Goal: Task Accomplishment & Management: Use online tool/utility

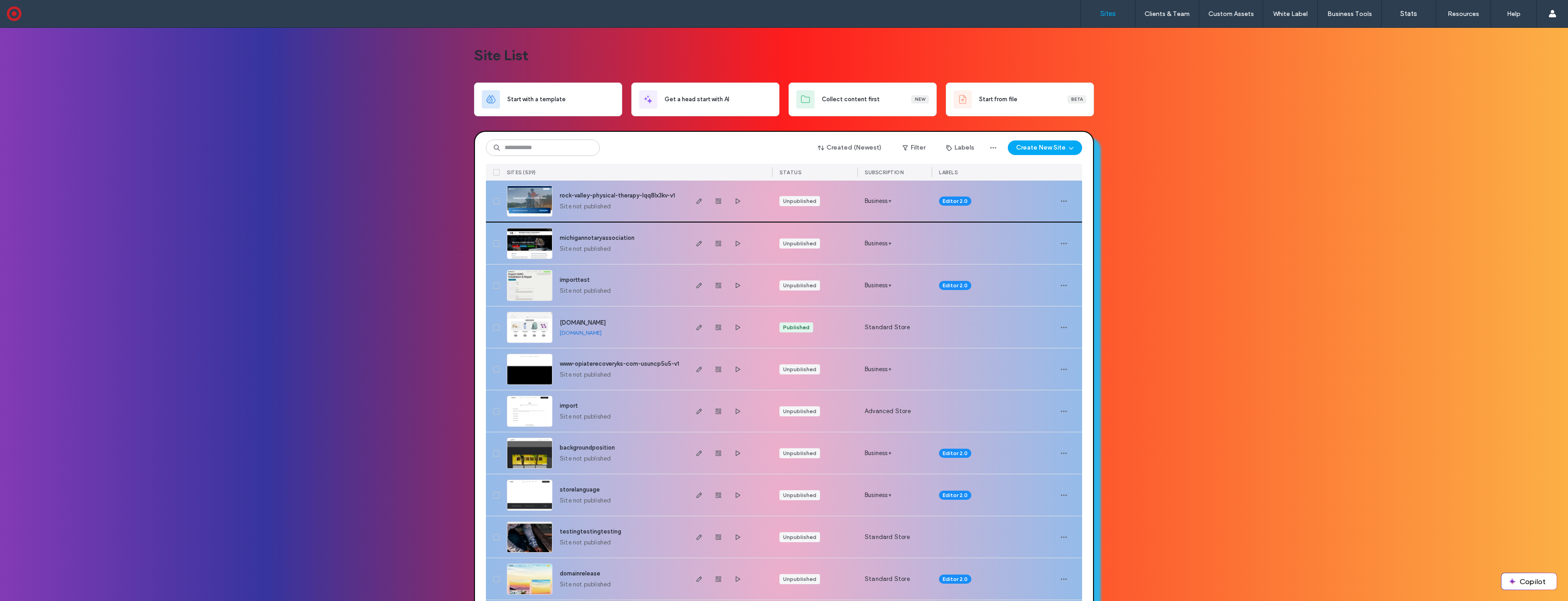
click at [531, 199] on img at bounding box center [529, 217] width 44 height 62
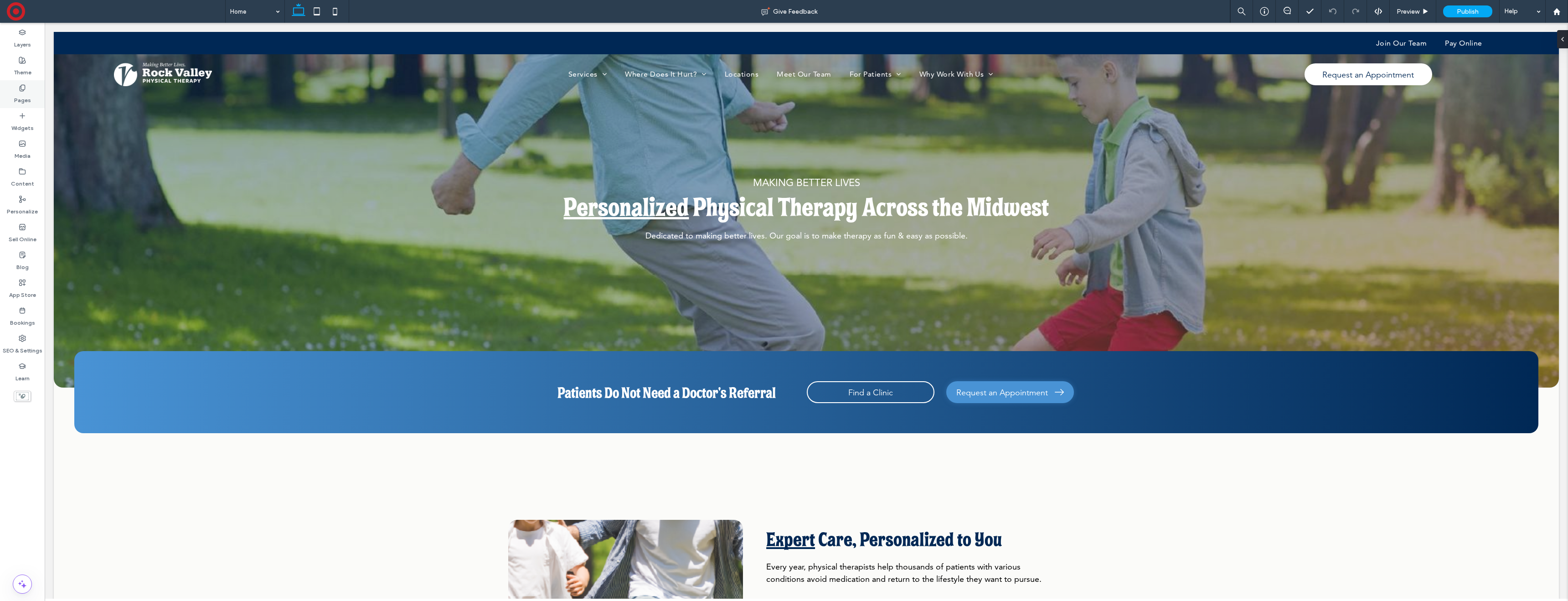
click at [23, 99] on label "Pages" at bounding box center [23, 98] width 17 height 13
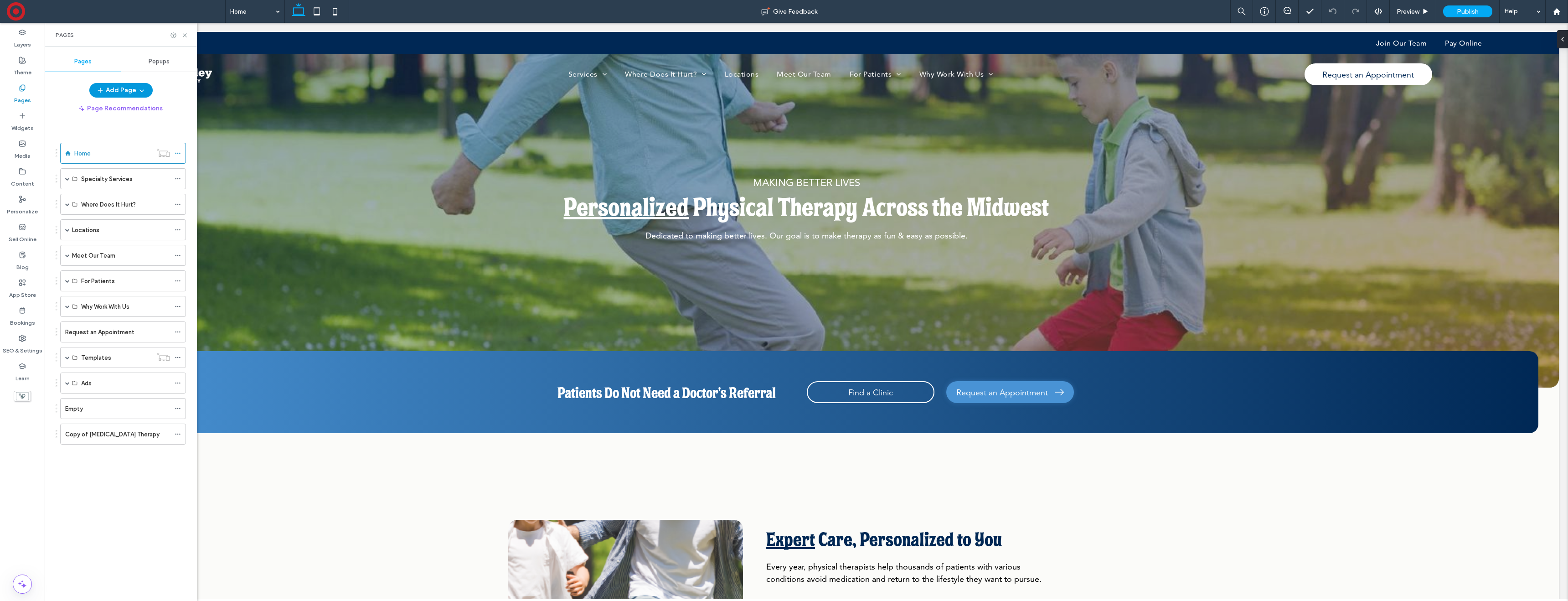
click at [125, 90] on button "Add Page" at bounding box center [121, 90] width 63 height 15
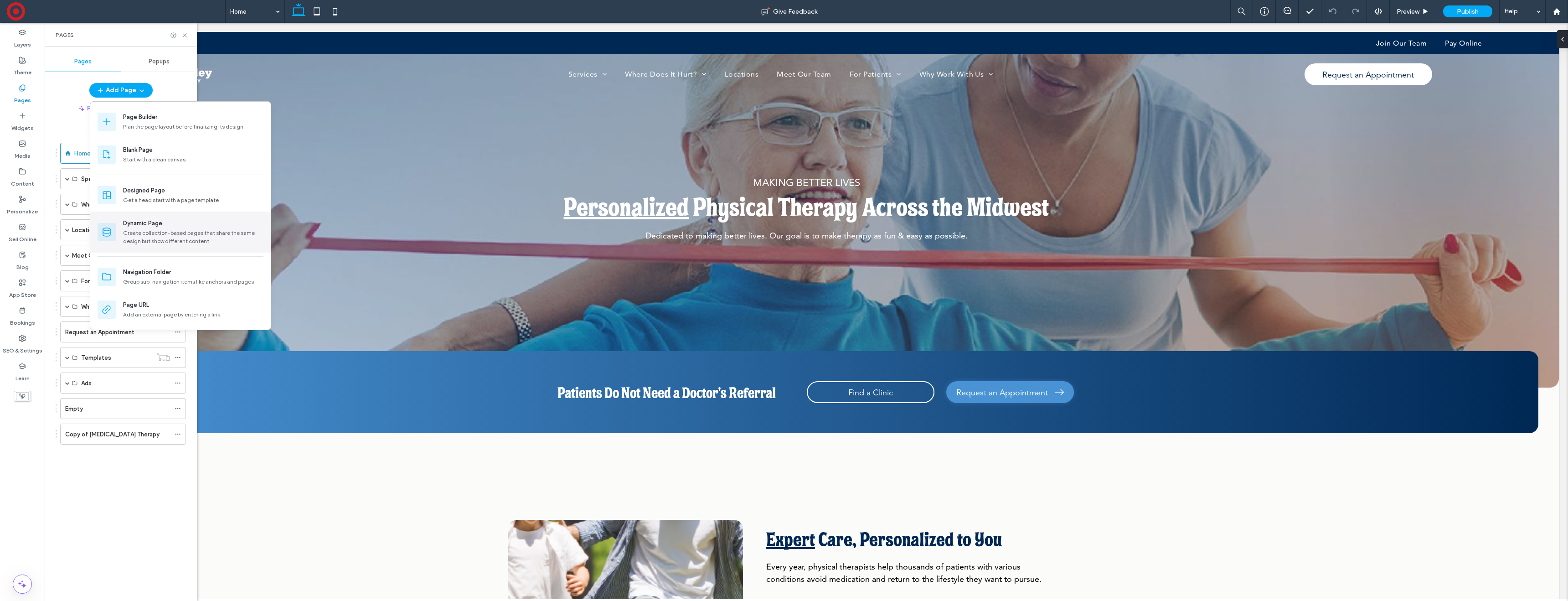
click at [194, 232] on div "Create collection-based pages that share the same design but show different con…" at bounding box center [193, 237] width 141 height 16
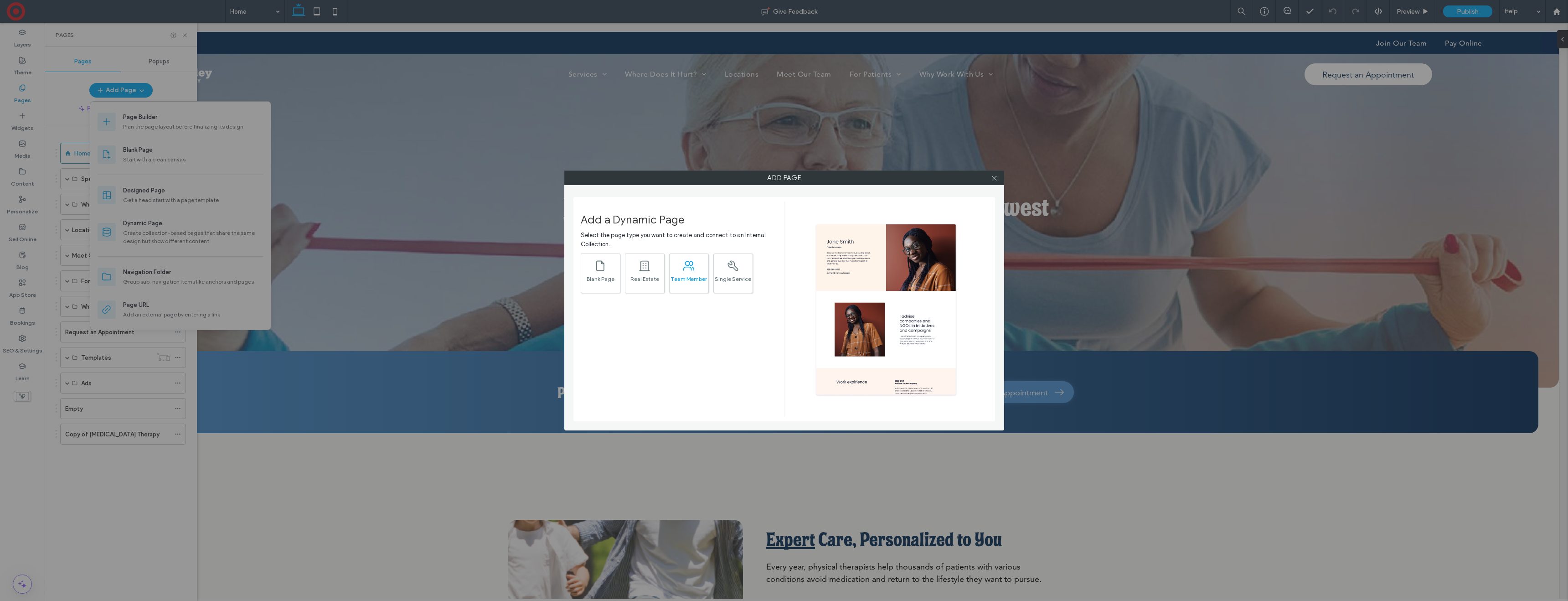
click at [687, 269] on icon ".st0{fill:currentColor;}" at bounding box center [688, 265] width 13 height 13
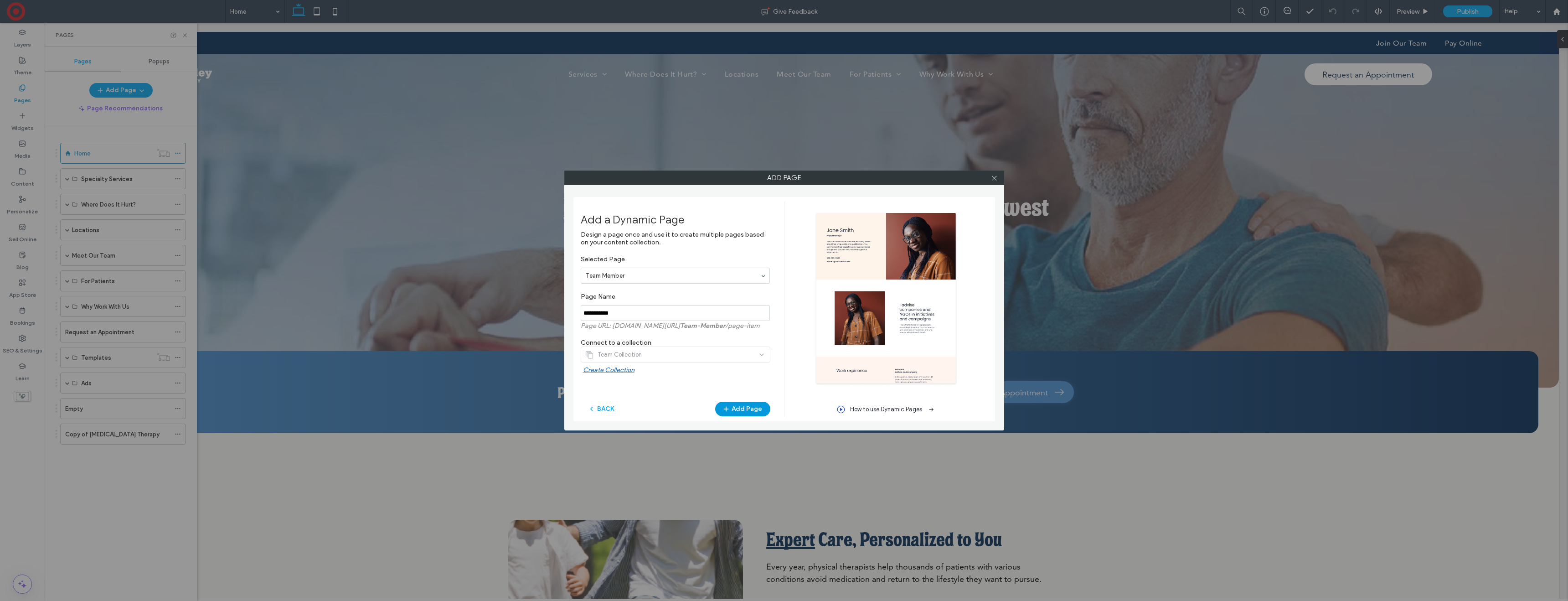
click at [739, 408] on button "Add Page" at bounding box center [743, 409] width 55 height 15
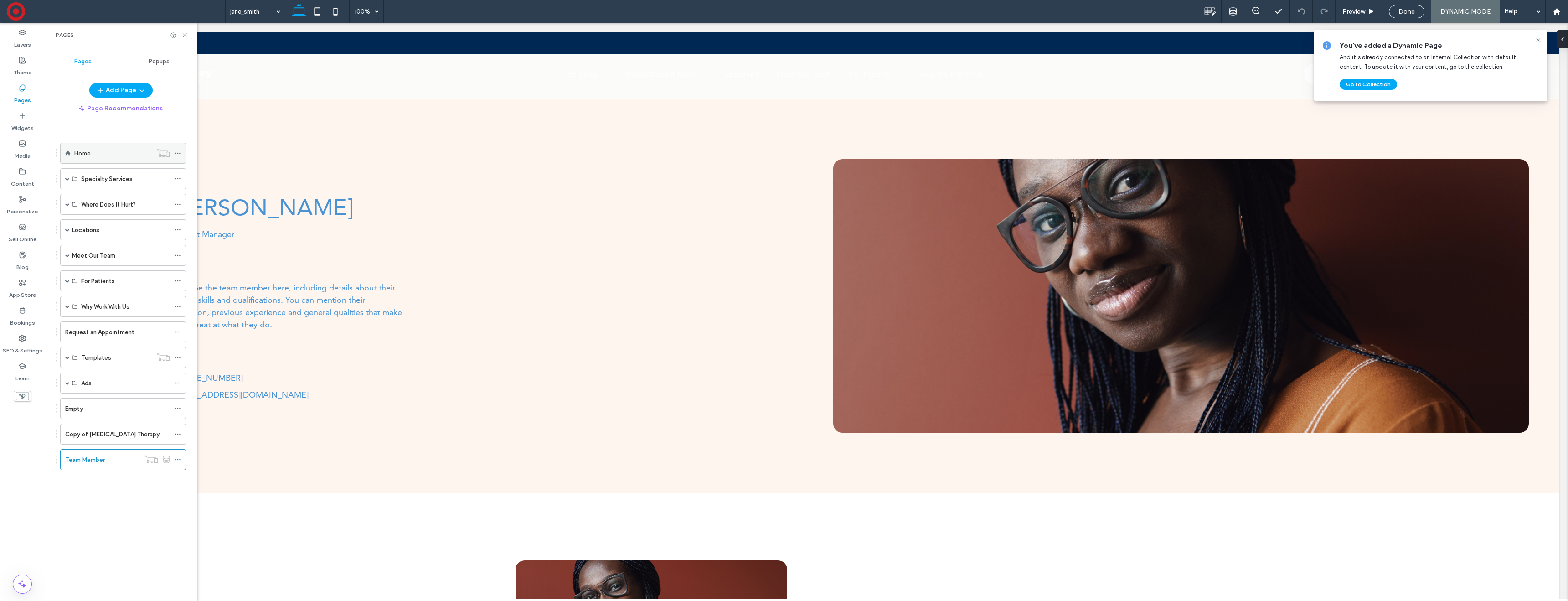
click at [103, 149] on div "Home" at bounding box center [113, 153] width 78 height 10
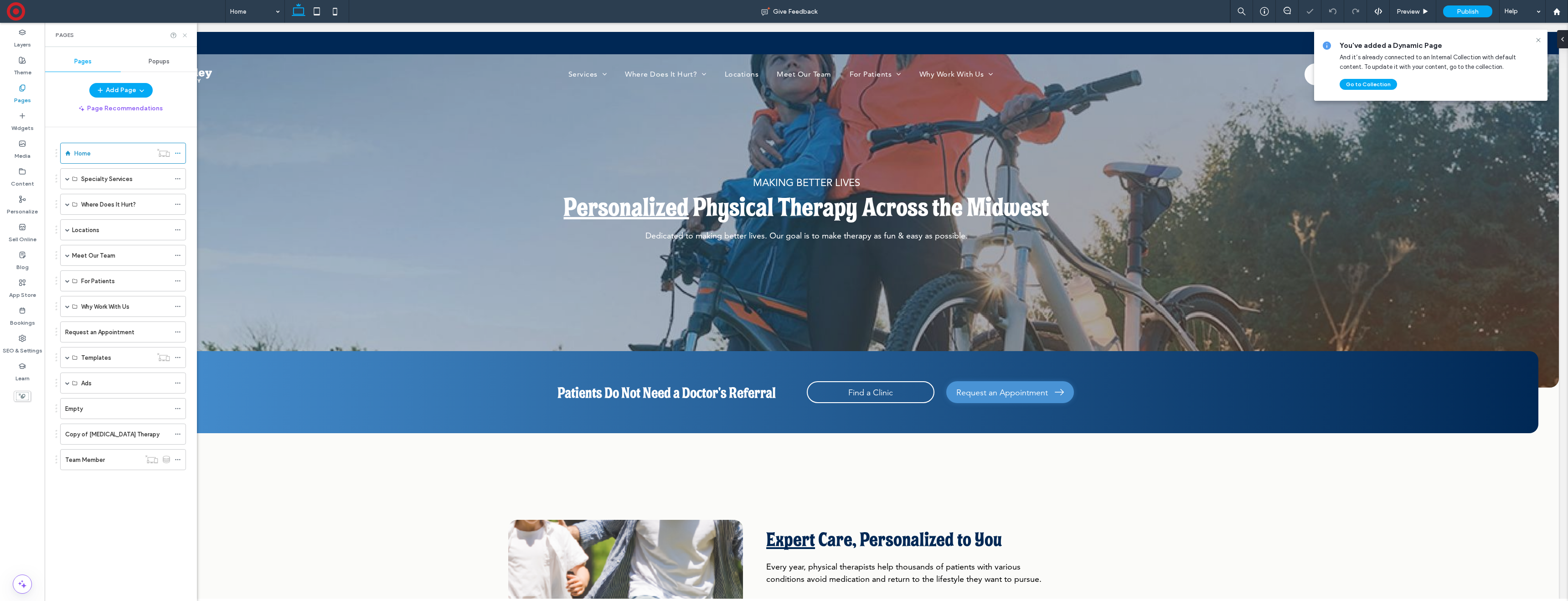
click at [183, 35] on icon at bounding box center [184, 35] width 7 height 7
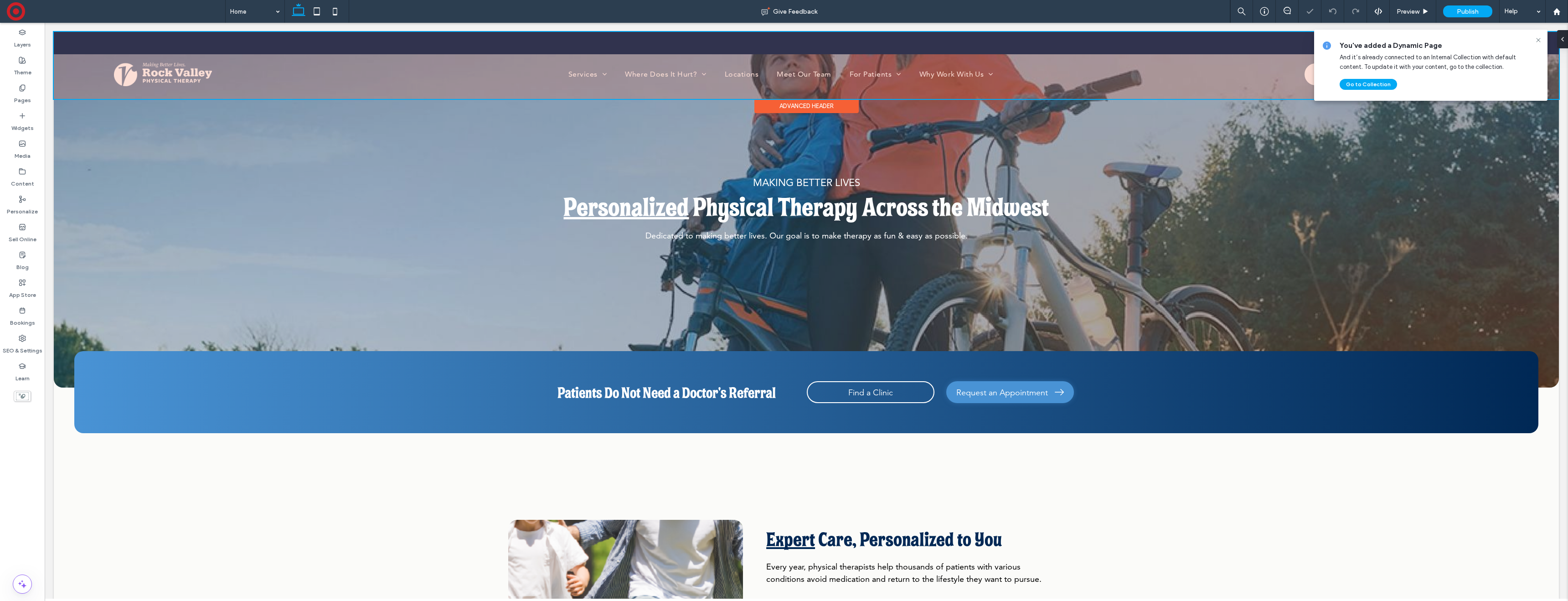
click at [565, 73] on div at bounding box center [806, 65] width 1505 height 67
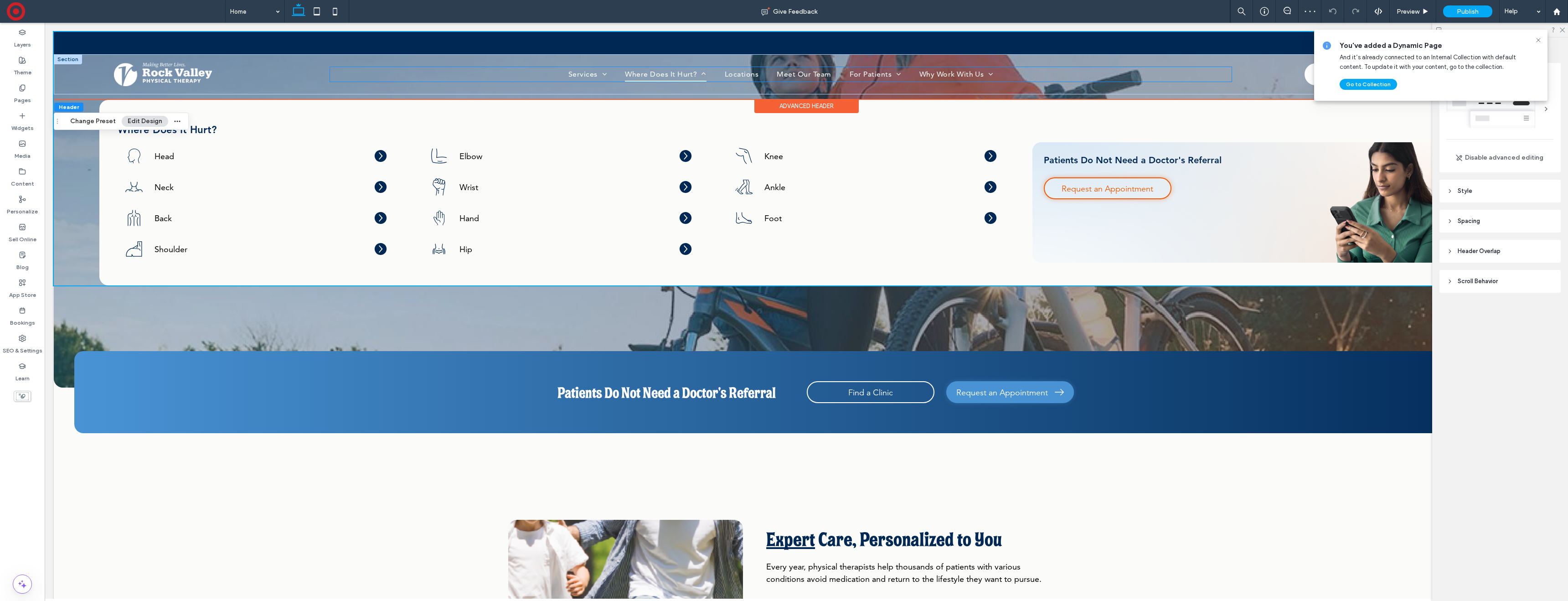
click at [626, 76] on span "Where Does It Hurt?" at bounding box center [666, 74] width 82 height 15
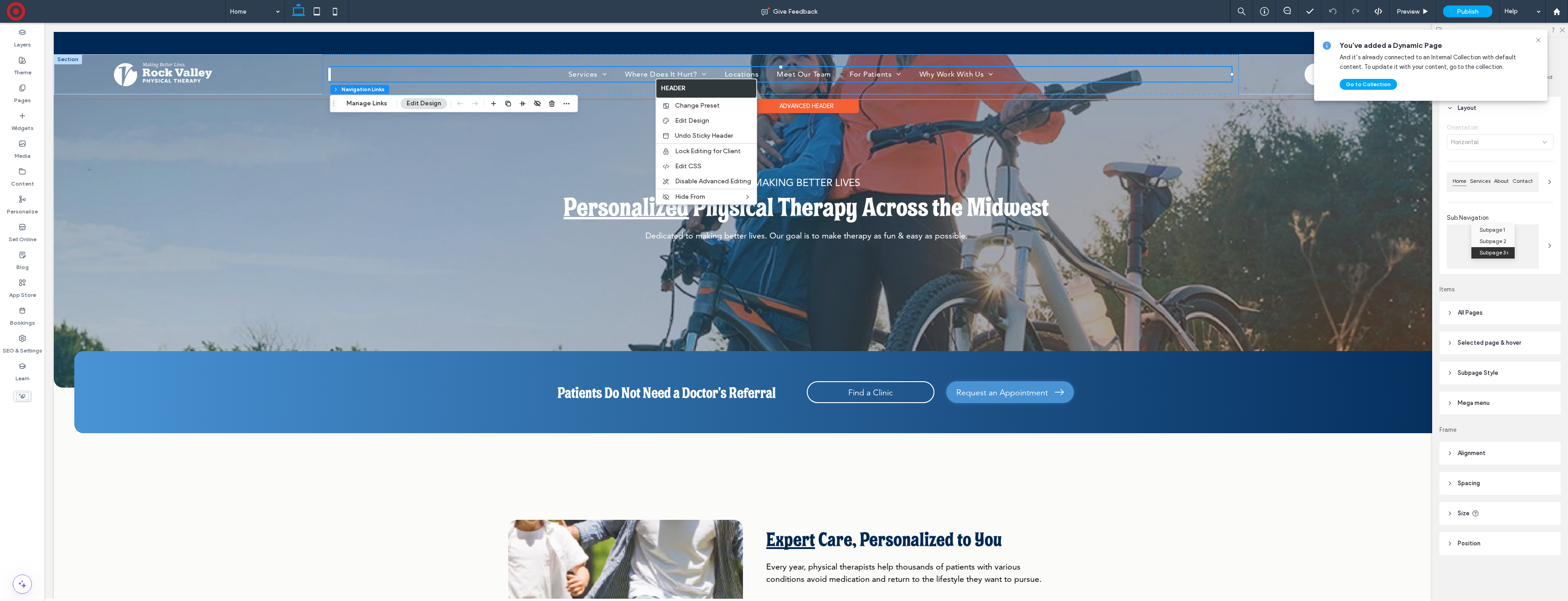
drag, startPoint x: 366, startPoint y: 100, endPoint x: 458, endPoint y: 102, distance: 92.0
click at [366, 100] on button "Manage Links" at bounding box center [366, 104] width 52 height 11
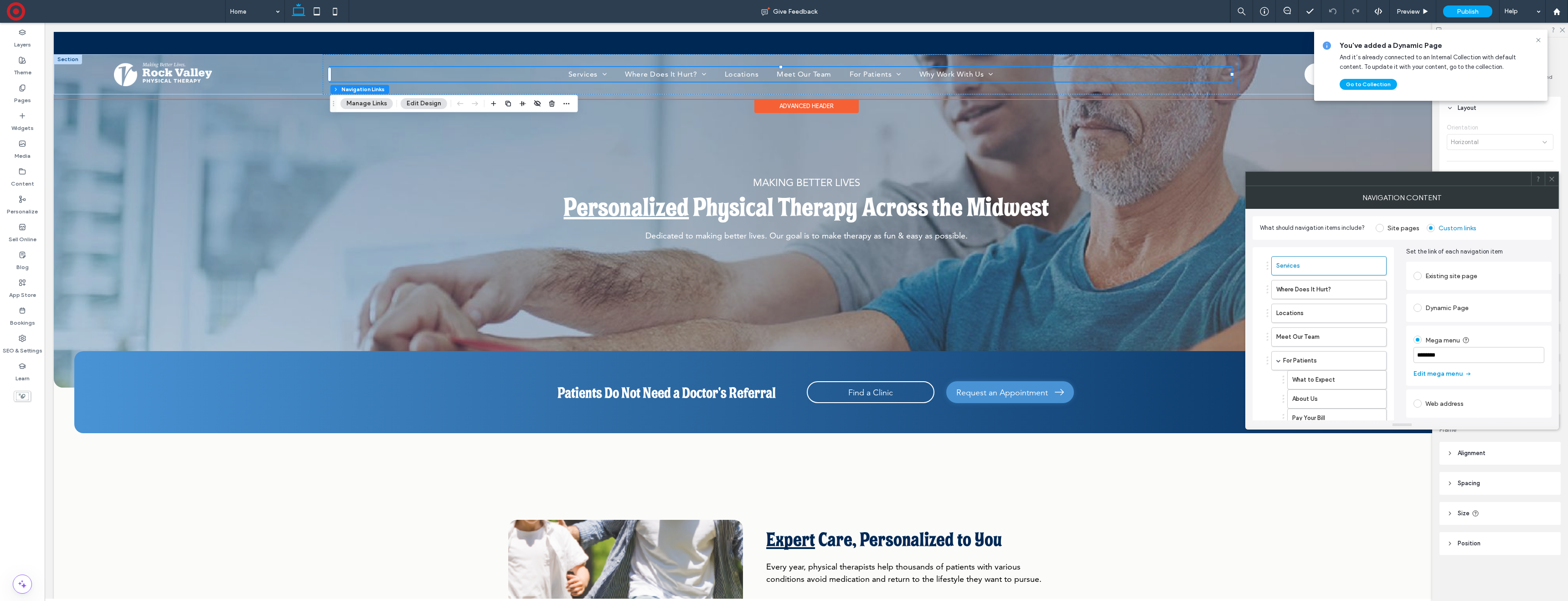
click at [1431, 373] on button "Edit mega menu" at bounding box center [1443, 374] width 58 height 15
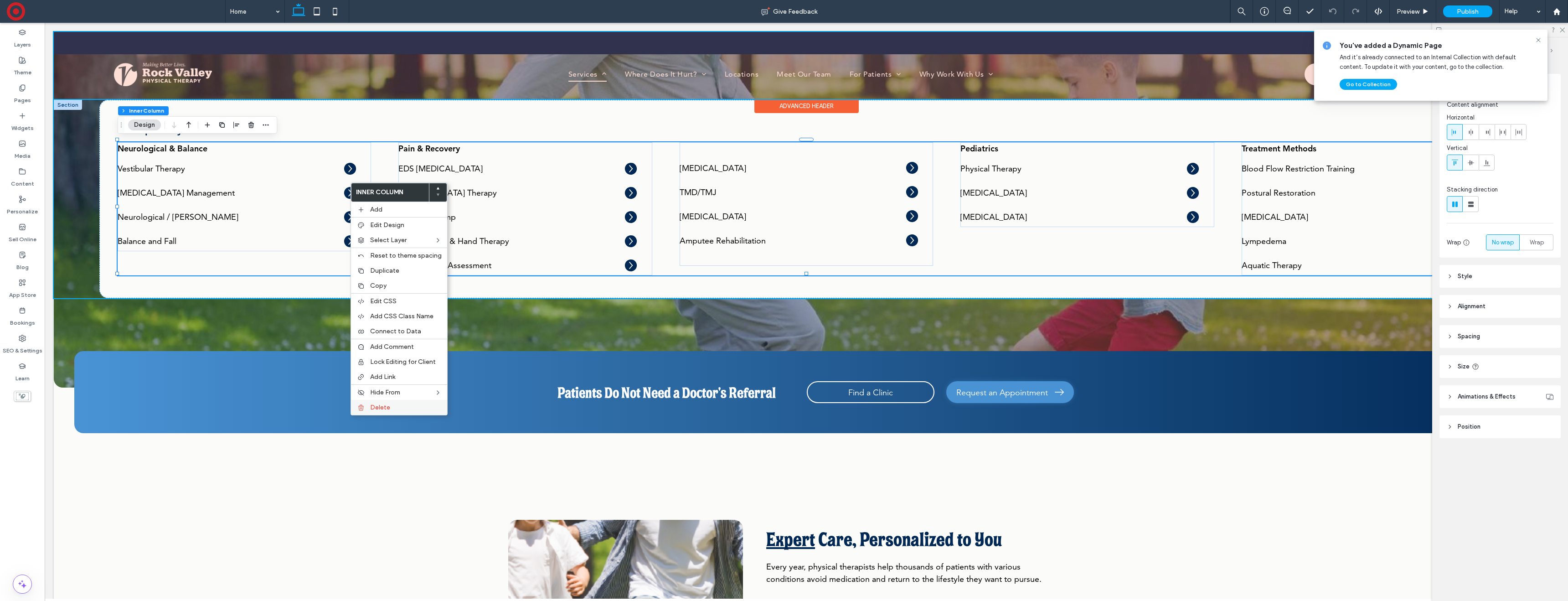
click at [396, 405] on label "Delete" at bounding box center [406, 407] width 72 height 8
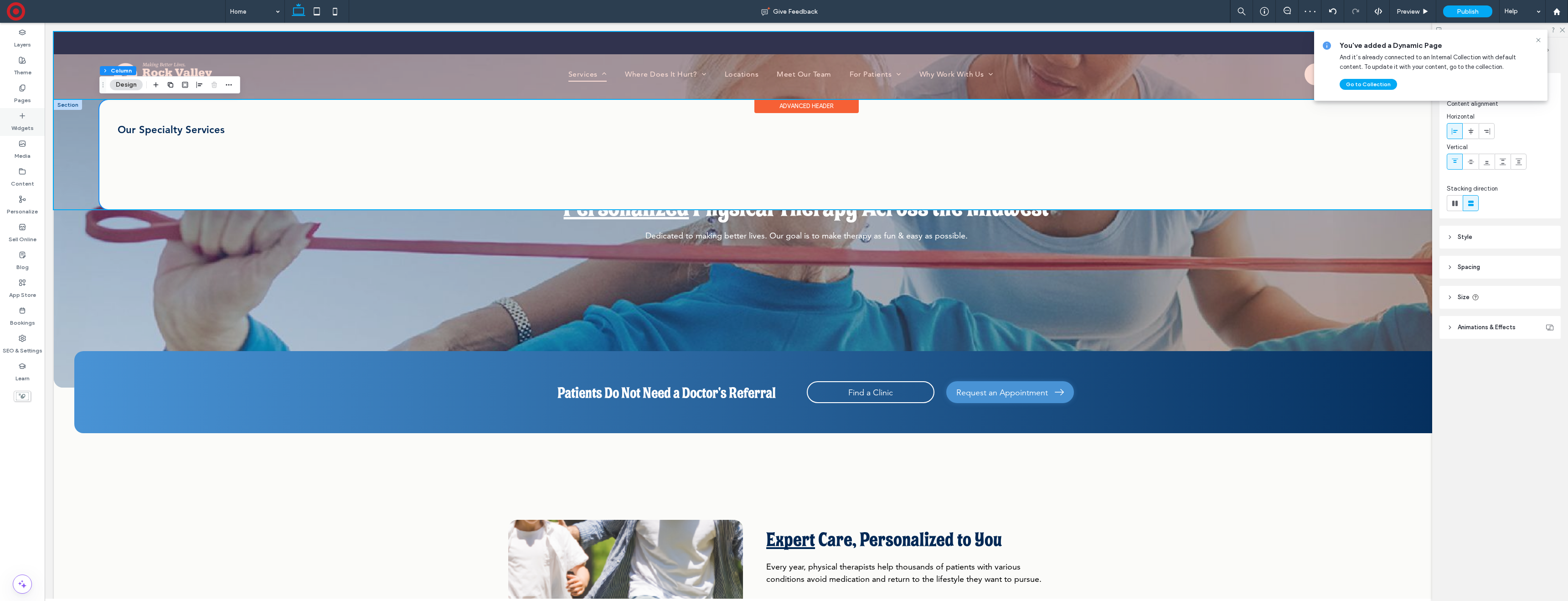
click at [19, 128] on label "Widgets" at bounding box center [23, 125] width 23 height 13
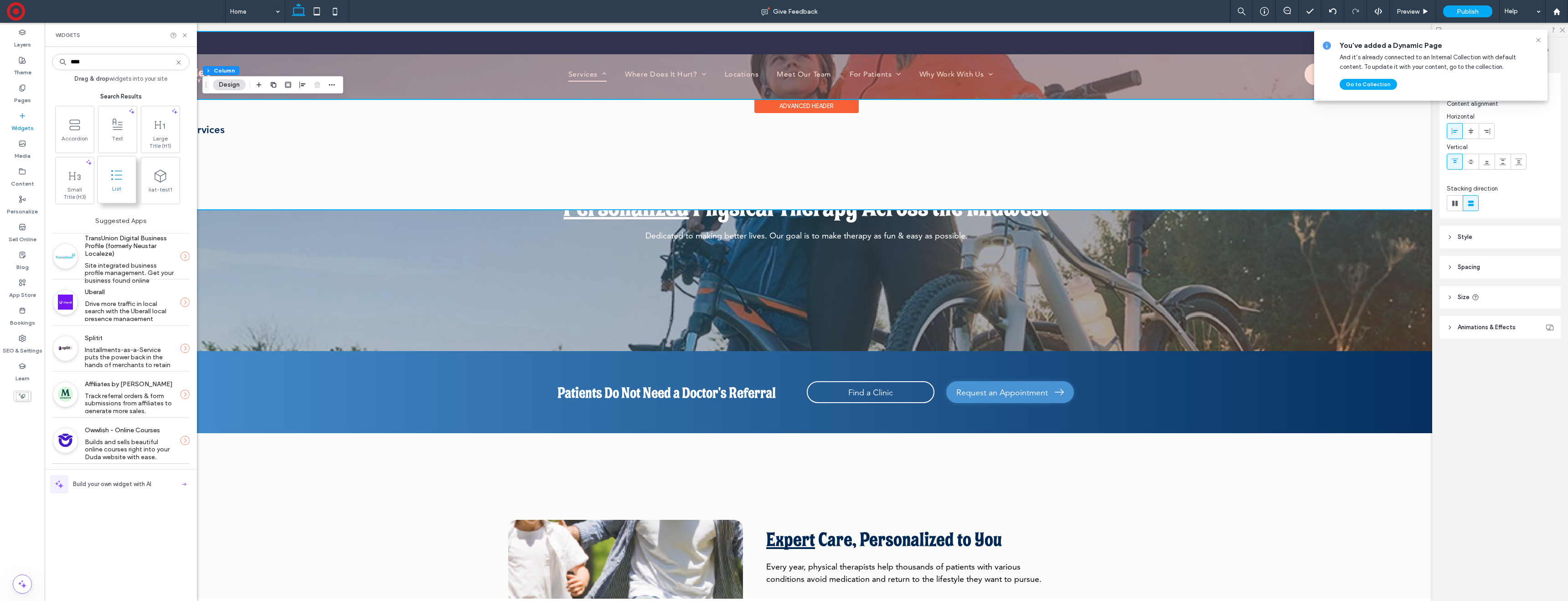
type input "****"
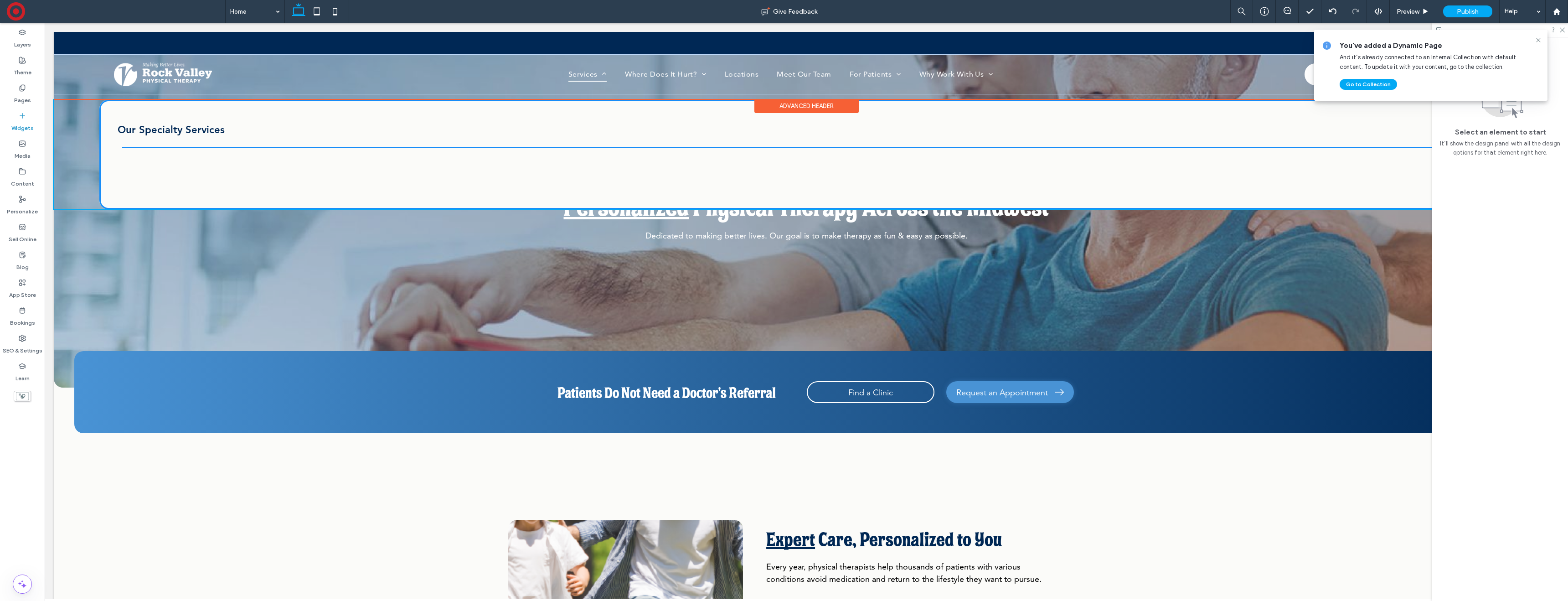
drag, startPoint x: 164, startPoint y: 211, endPoint x: 328, endPoint y: 188, distance: 165.6
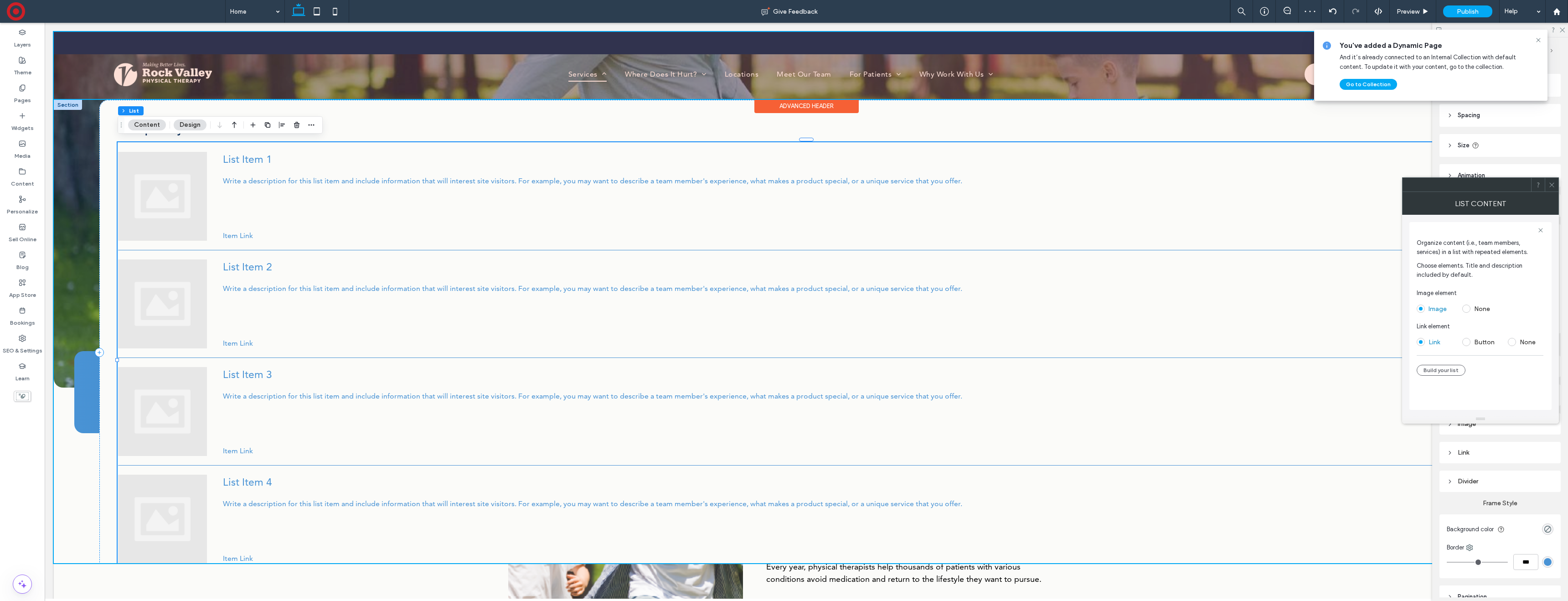
drag, startPoint x: 1468, startPoint y: 306, endPoint x: 1557, endPoint y: 208, distance: 132.4
click at [1469, 306] on span at bounding box center [1466, 308] width 8 height 8
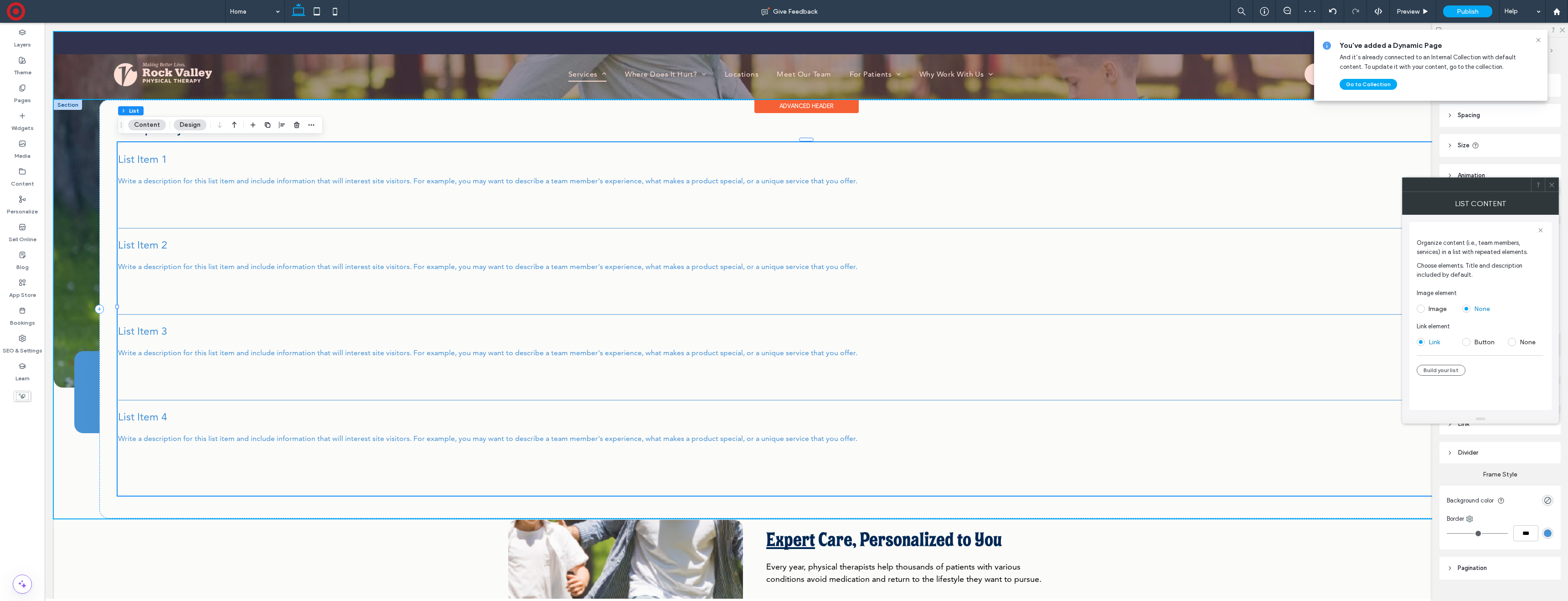
drag, startPoint x: 1555, startPoint y: 185, endPoint x: 1527, endPoint y: 192, distance: 28.9
click at [1549, 186] on icon at bounding box center [1552, 185] width 7 height 7
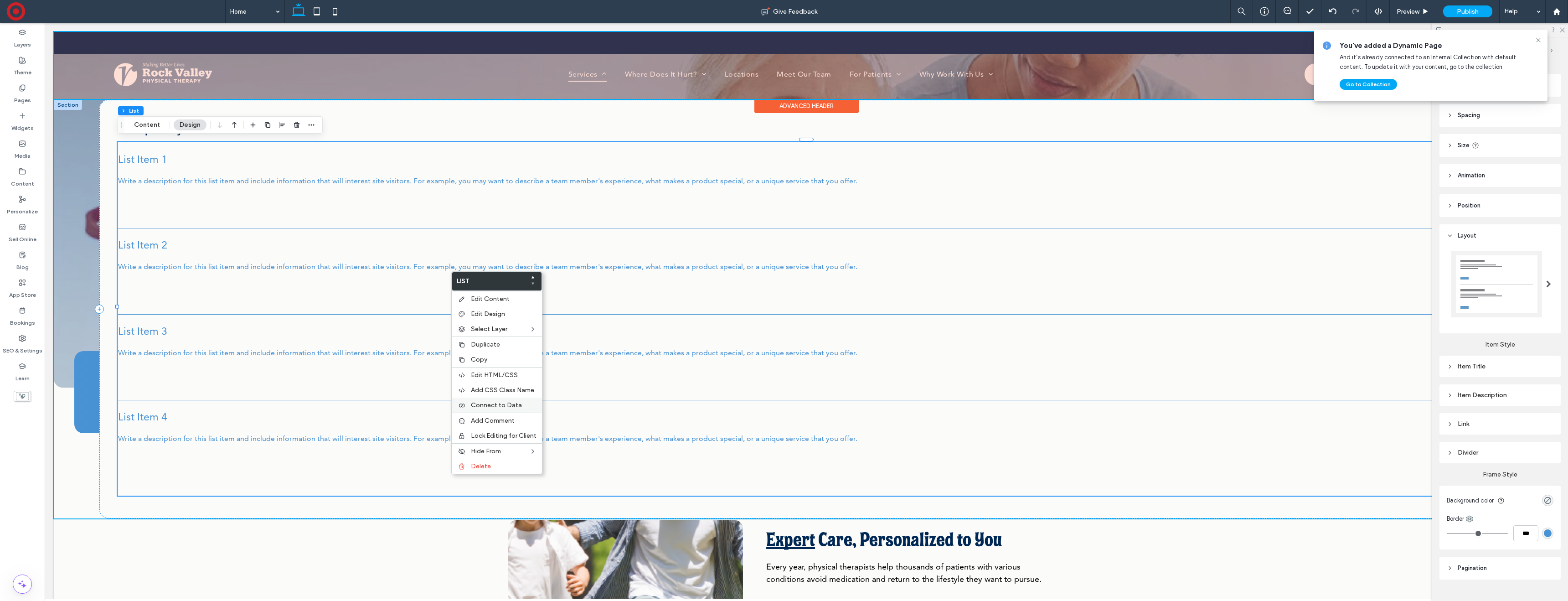
click at [493, 408] on span "Connect to Data" at bounding box center [497, 405] width 51 height 8
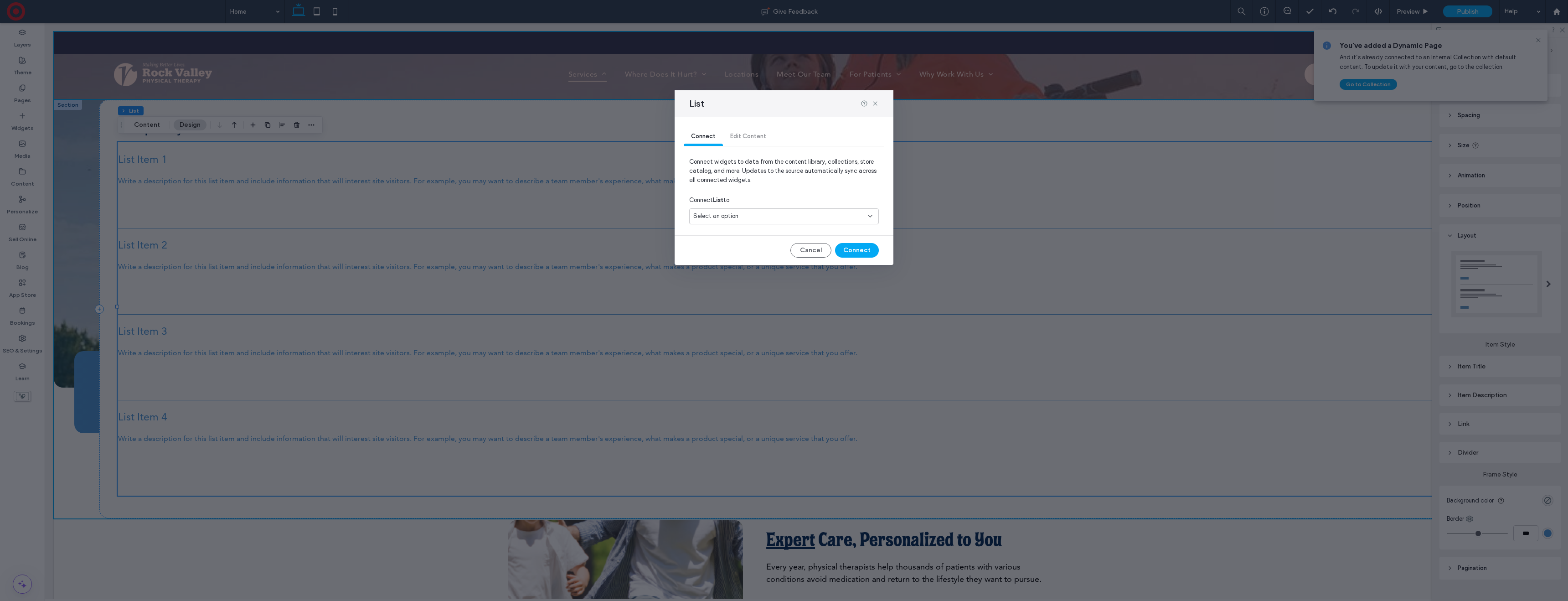
click at [740, 219] on div "Select an option" at bounding box center [779, 216] width 170 height 9
click at [740, 250] on span "Team Collection" at bounding box center [732, 248] width 44 height 9
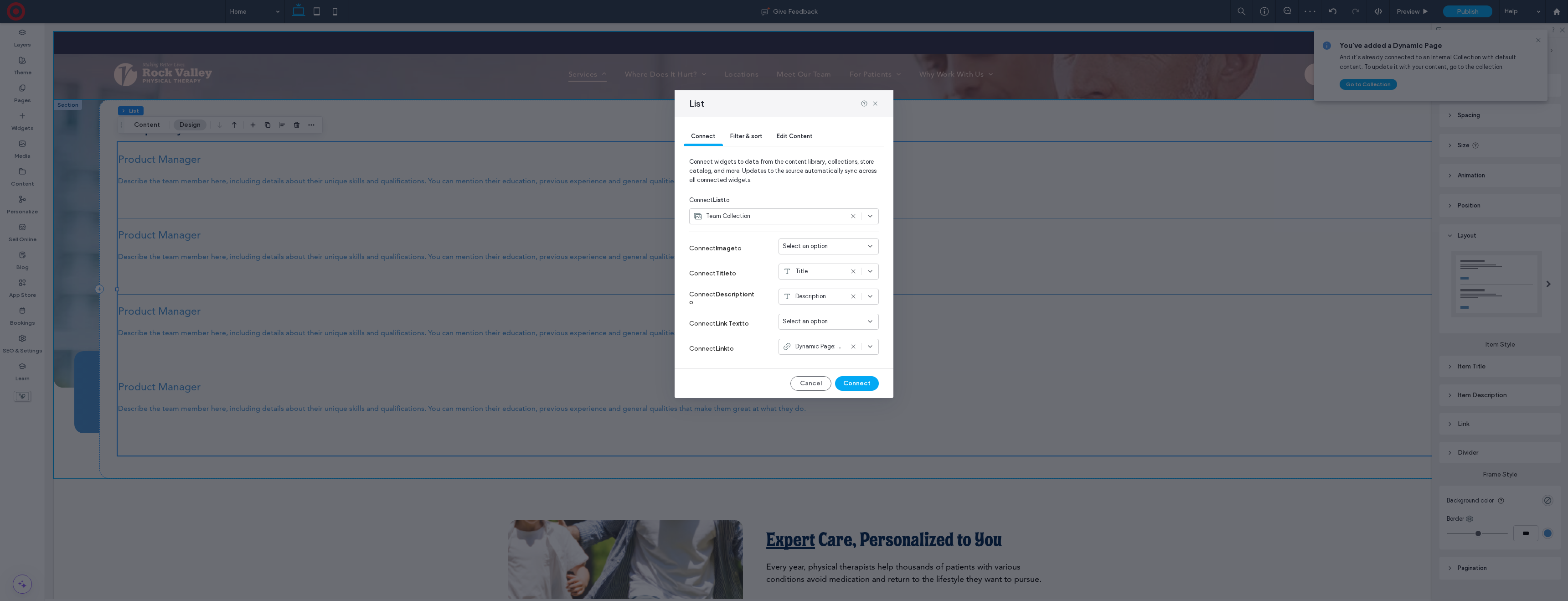
click at [842, 248] on div "Select an option" at bounding box center [823, 246] width 81 height 9
click at [753, 242] on label "Connect Image to" at bounding box center [723, 248] width 68 height 17
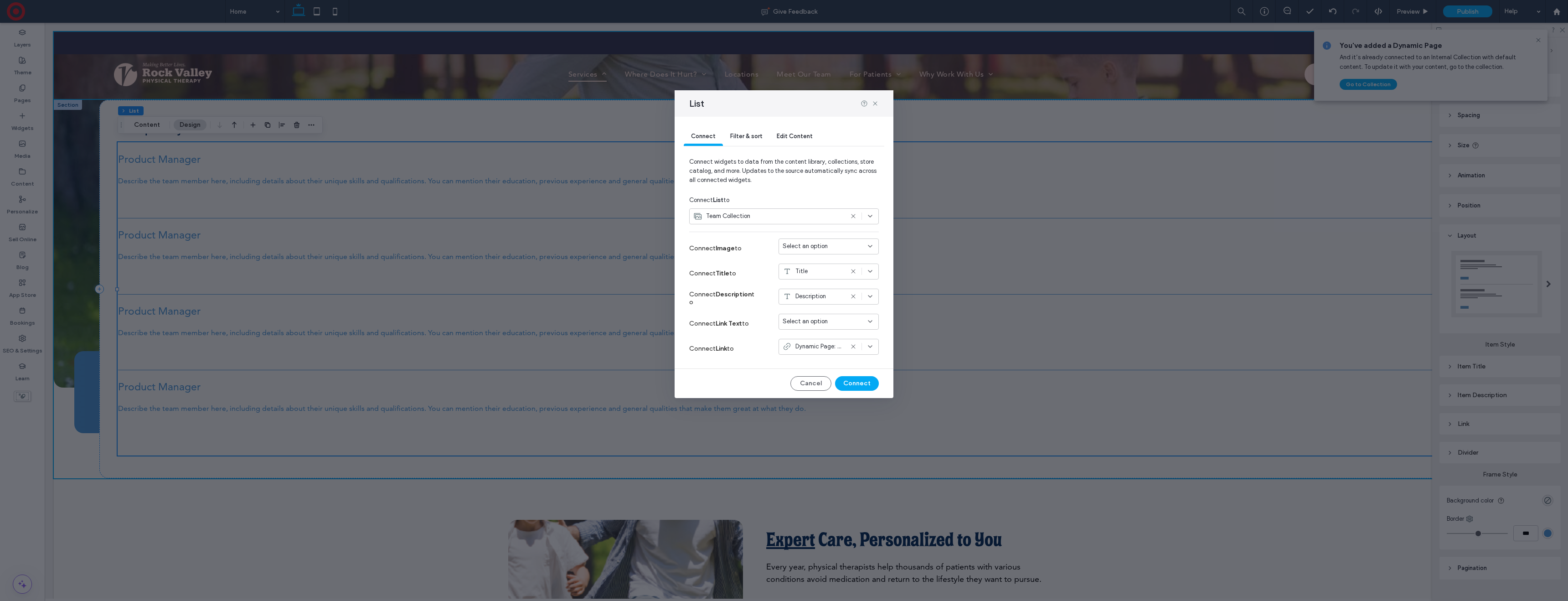
click at [814, 270] on div "Title" at bounding box center [813, 271] width 61 height 9
click at [761, 269] on div "Connect Title to Title" at bounding box center [784, 273] width 190 height 25
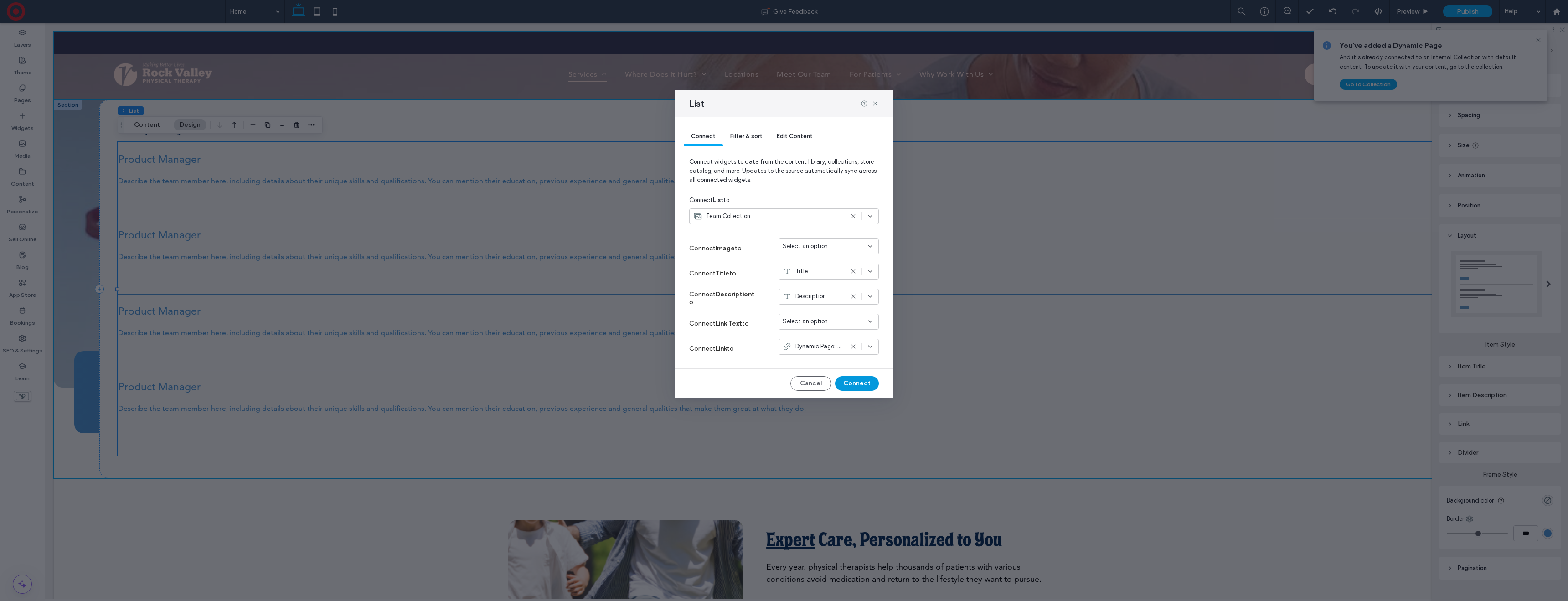
click at [861, 381] on button "Connect" at bounding box center [857, 384] width 44 height 15
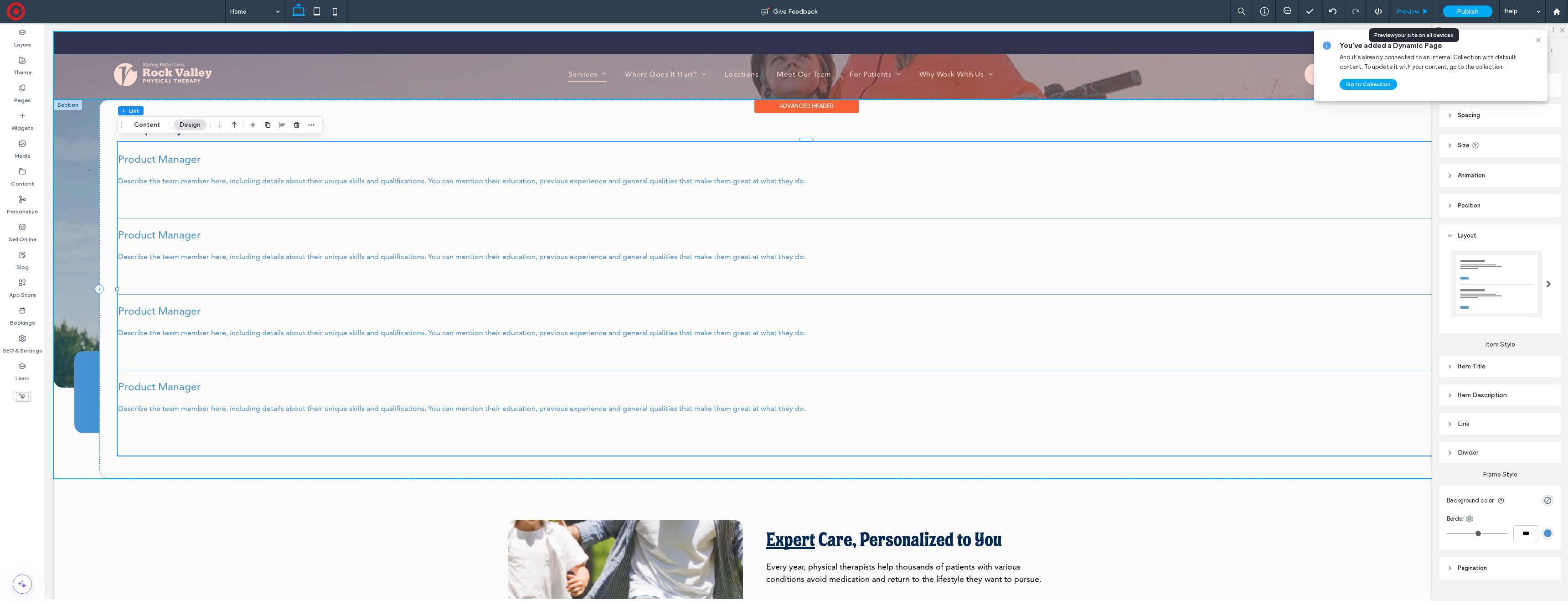
click at [1413, 12] on span "Preview" at bounding box center [1407, 12] width 23 height 8
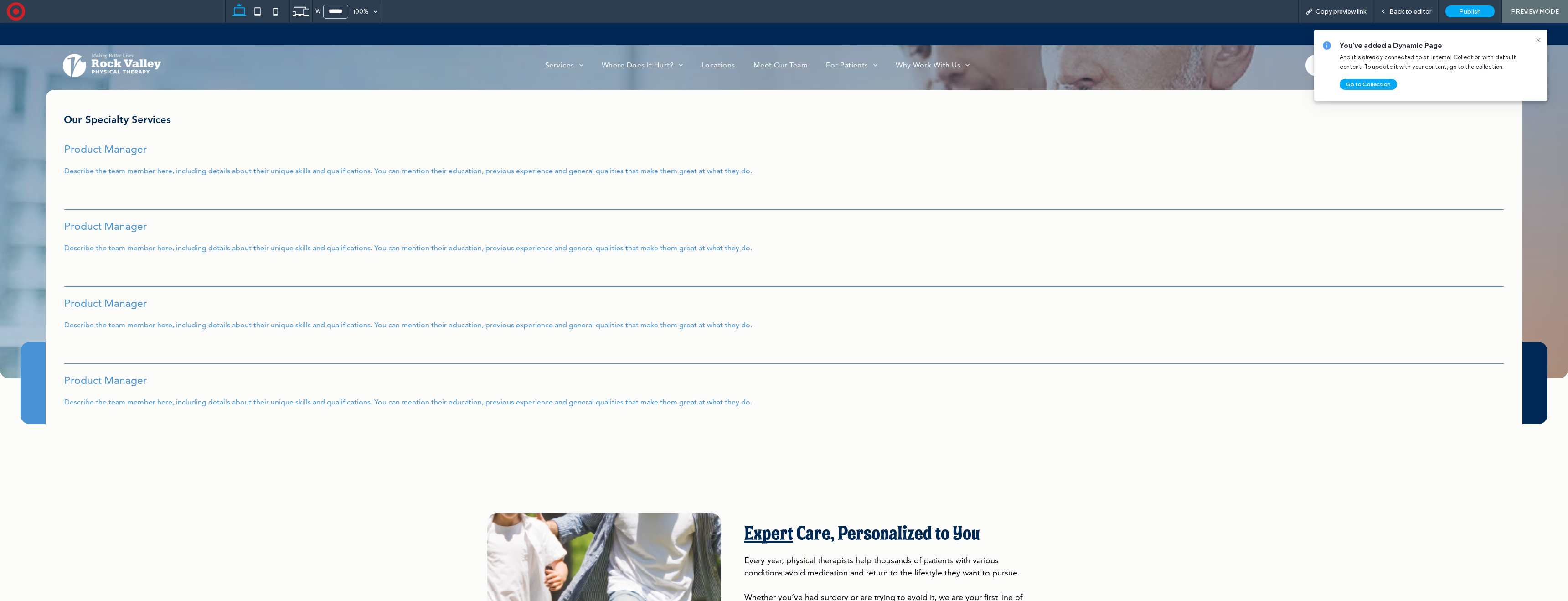
click at [236, 172] on link "Product Manager Describe the team member here, including details about their un…" at bounding box center [784, 161] width 1440 height 39
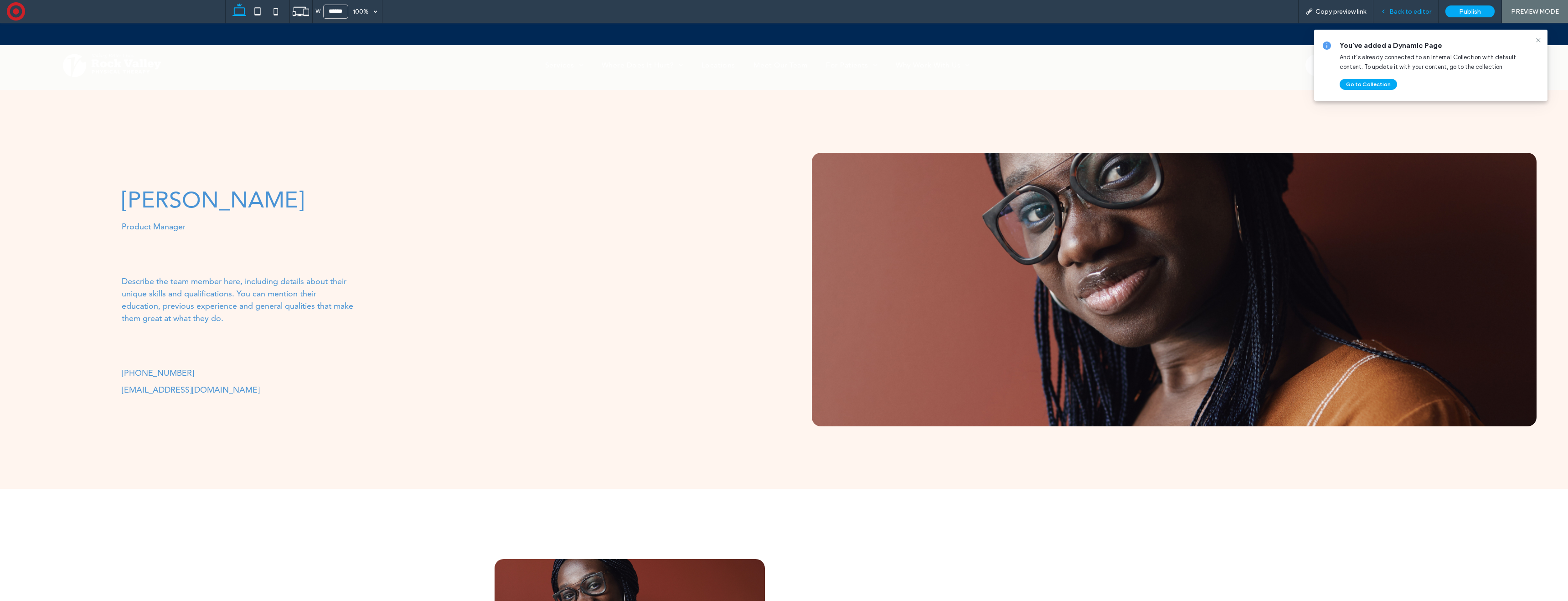
click at [1399, 15] on span "Back to editor" at bounding box center [1410, 12] width 42 height 8
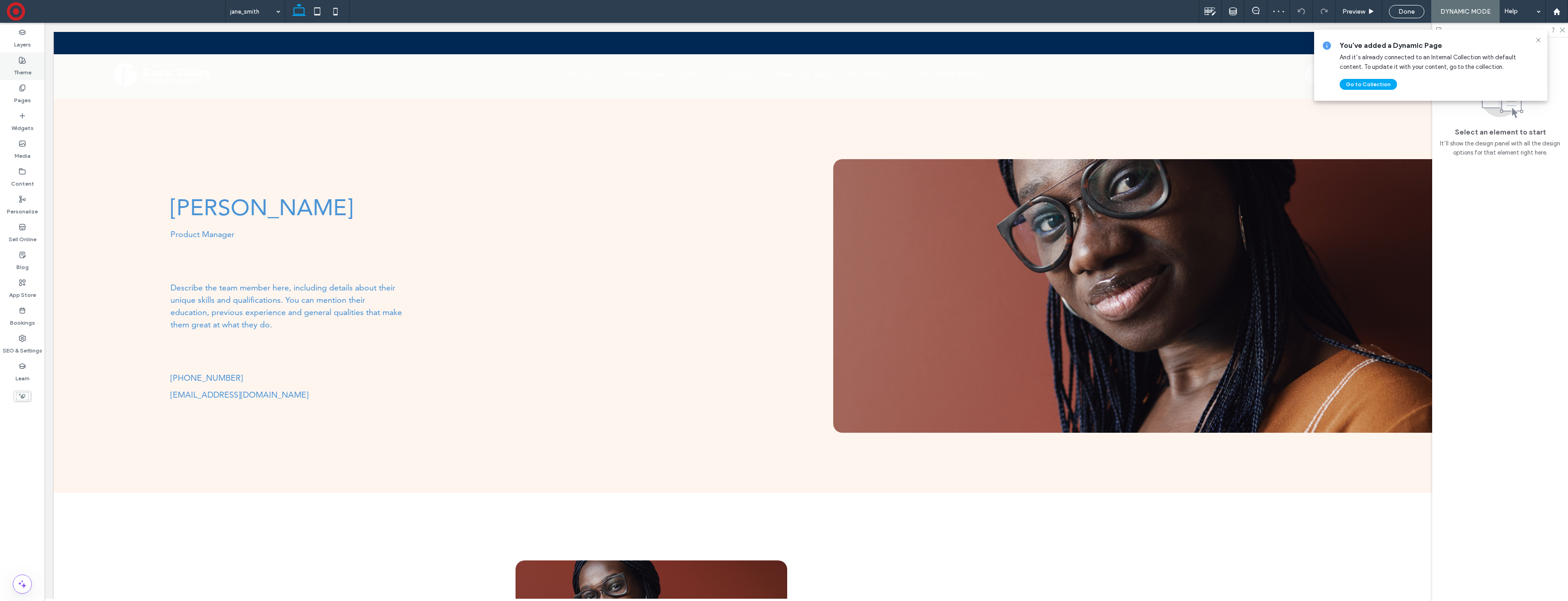
click at [16, 65] on label "Theme" at bounding box center [22, 70] width 18 height 13
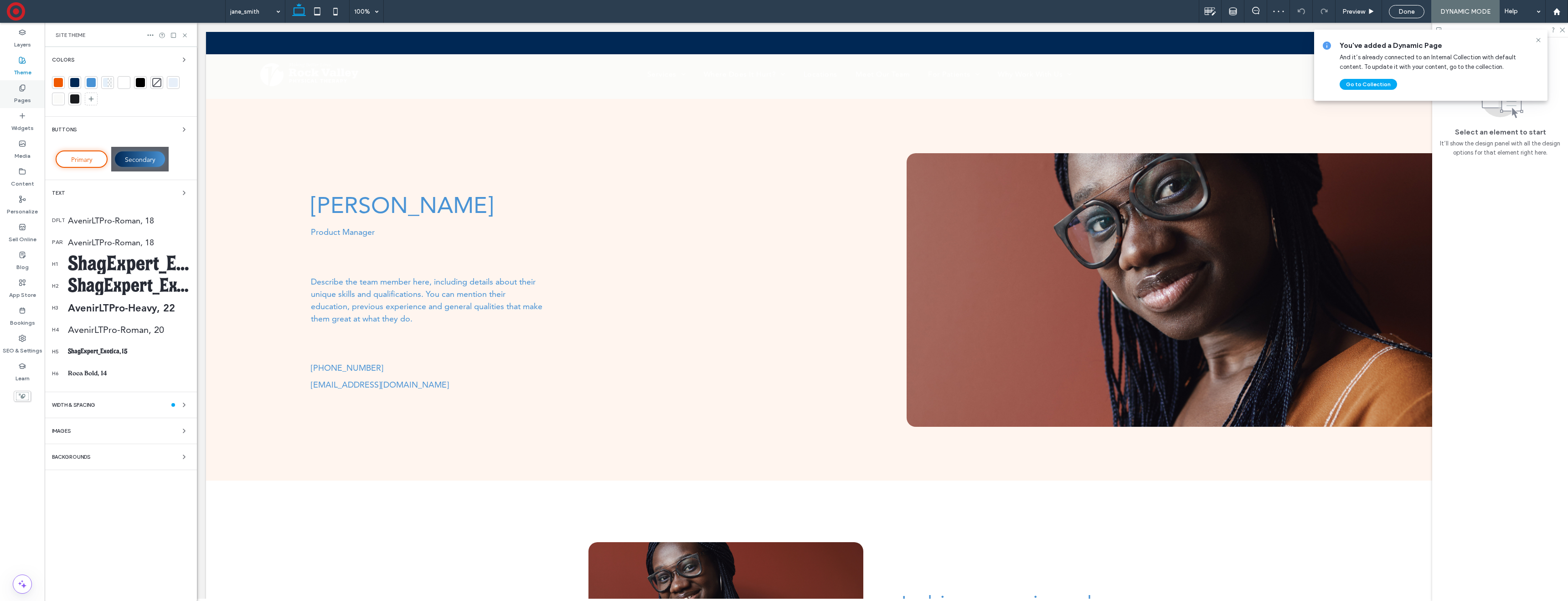
click at [19, 95] on label "Pages" at bounding box center [23, 98] width 17 height 13
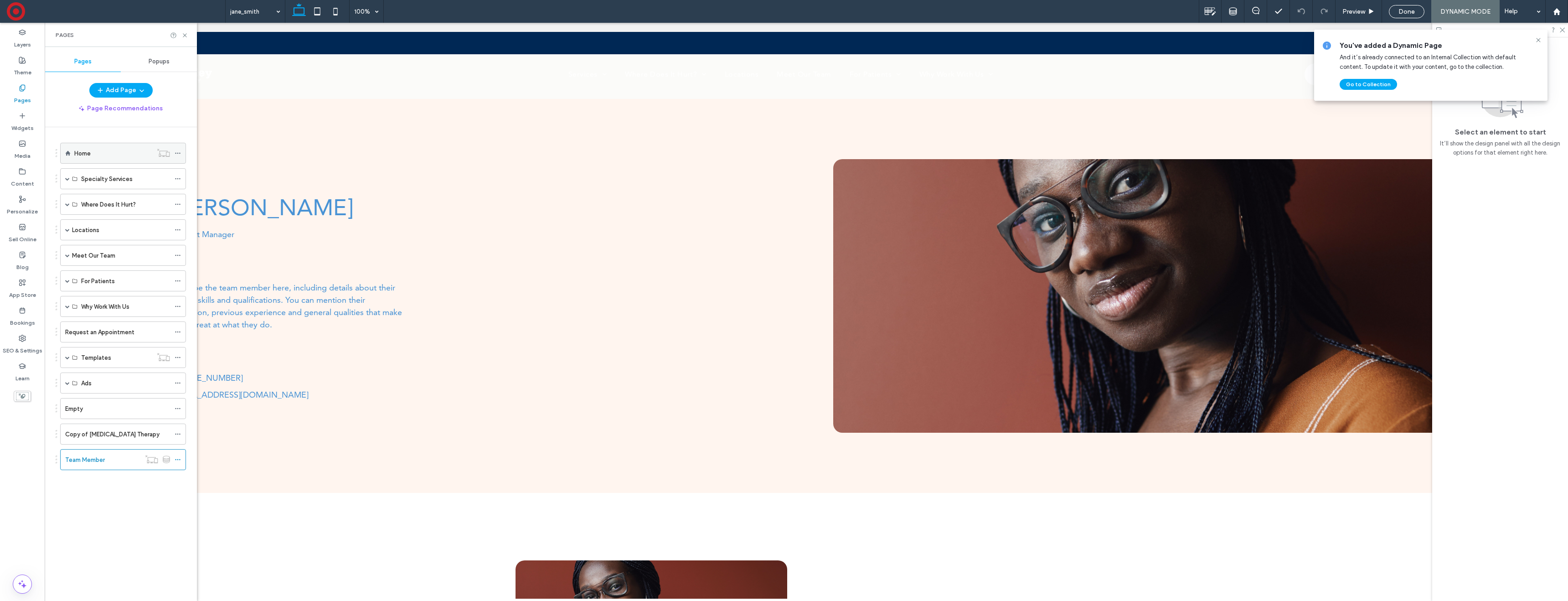
click at [97, 149] on div "Home" at bounding box center [113, 153] width 78 height 10
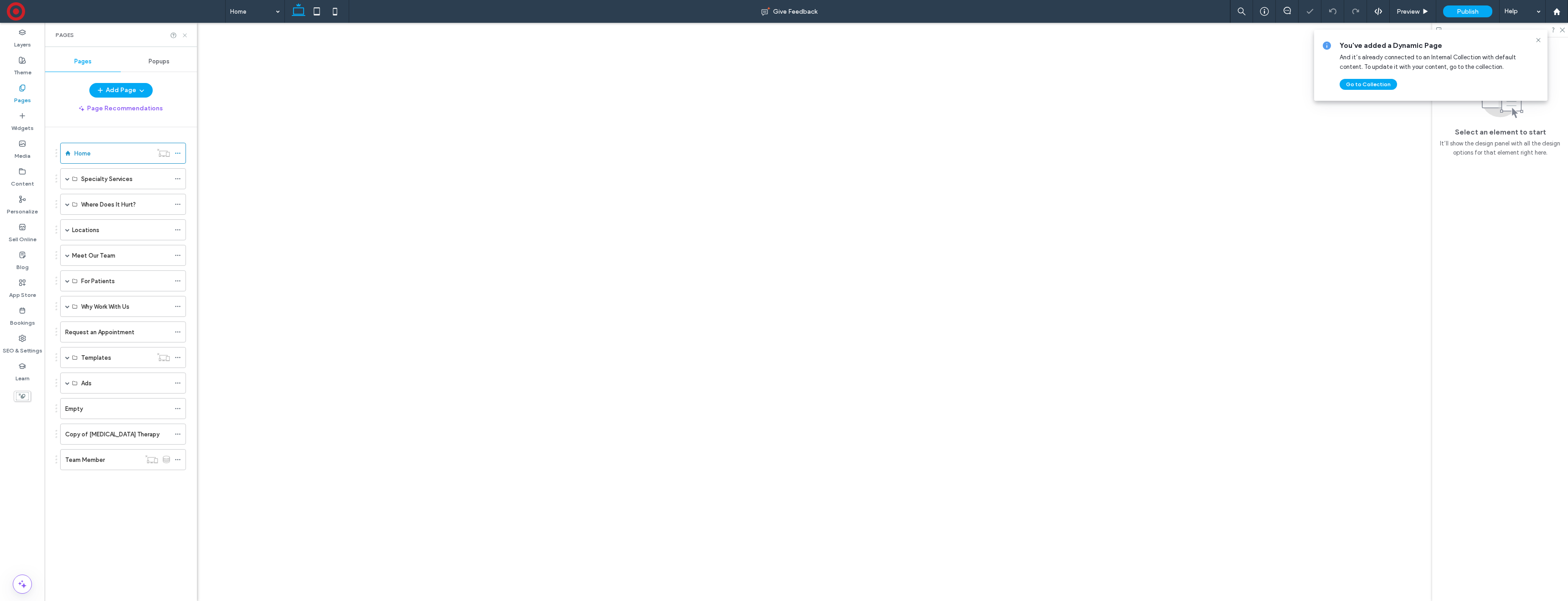
click at [184, 33] on icon at bounding box center [184, 35] width 7 height 7
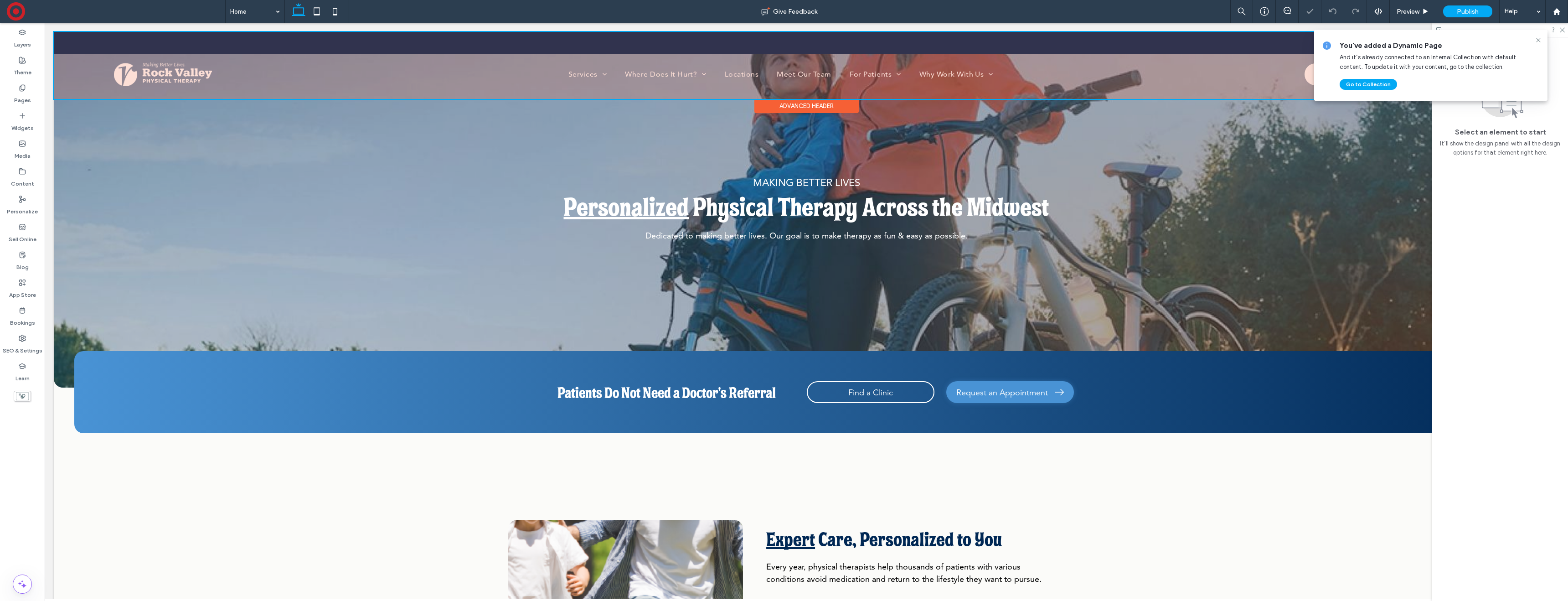
click at [472, 68] on div at bounding box center [806, 65] width 1505 height 67
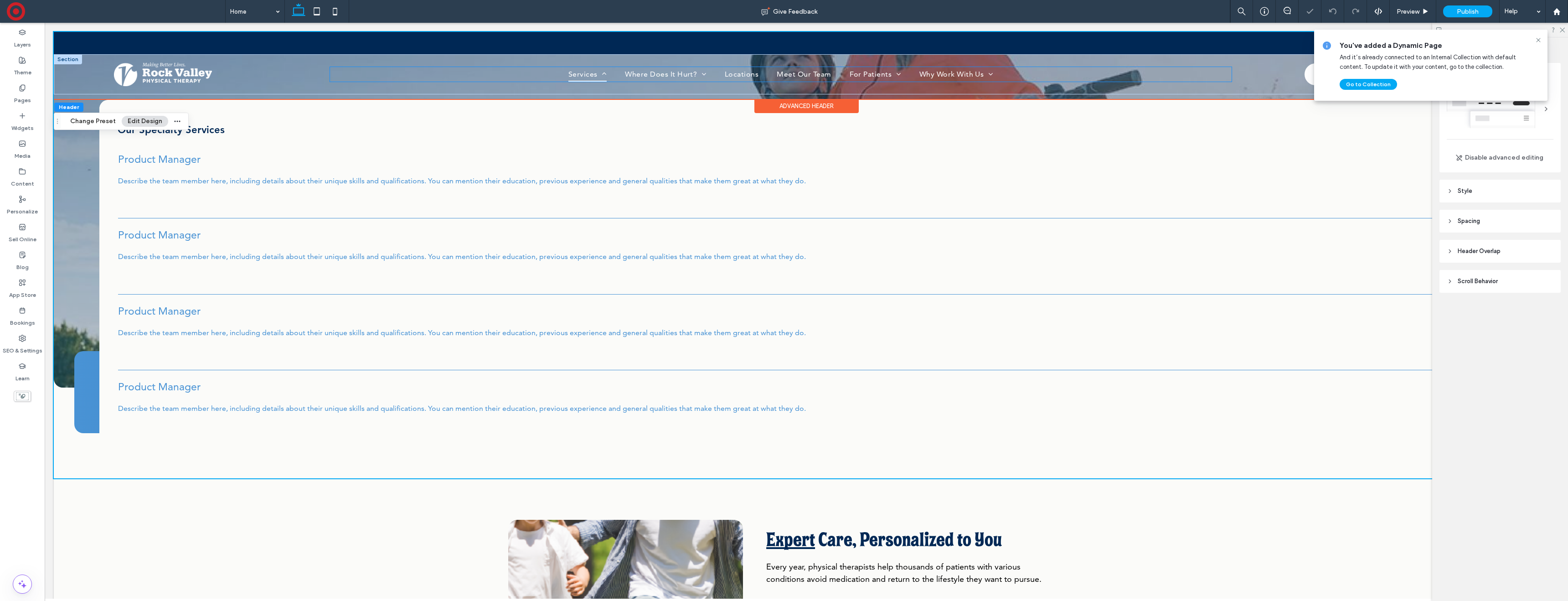
click at [565, 80] on link "Services" at bounding box center [587, 74] width 57 height 15
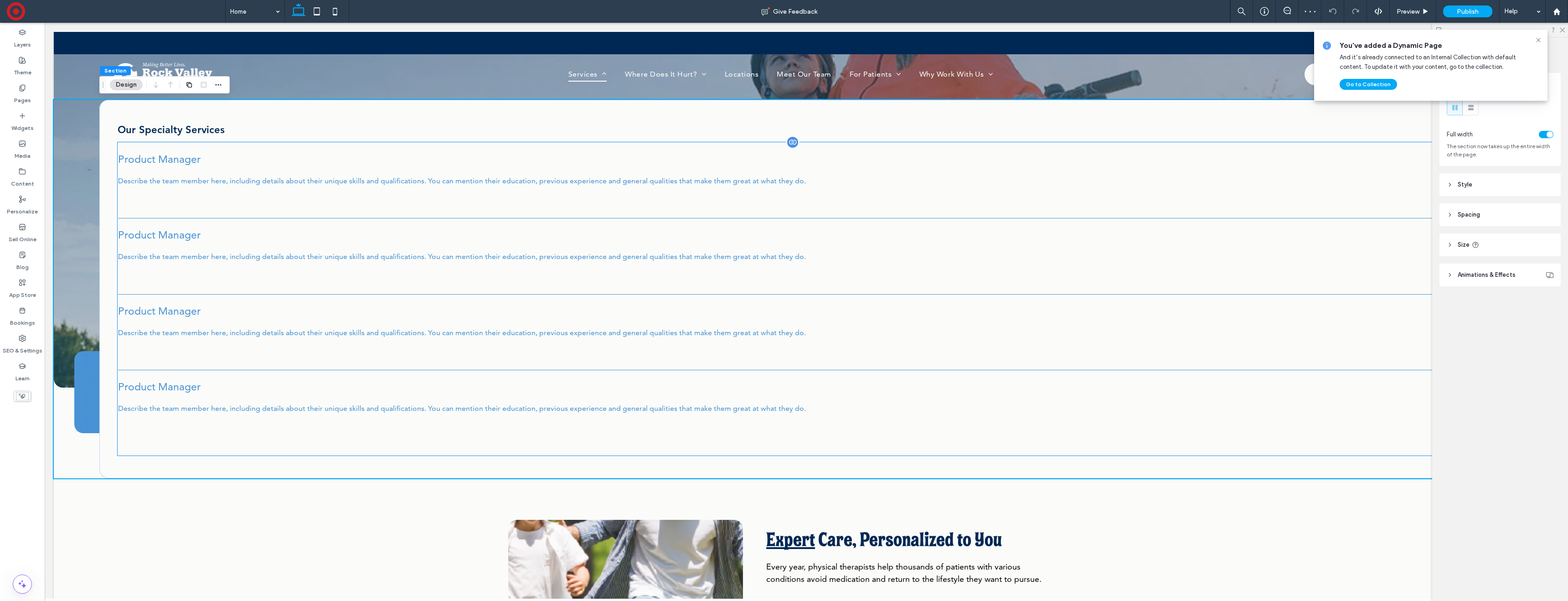
click at [393, 179] on span "Describe the team member here, including details about their unique skills and …" at bounding box center [806, 181] width 1376 height 10
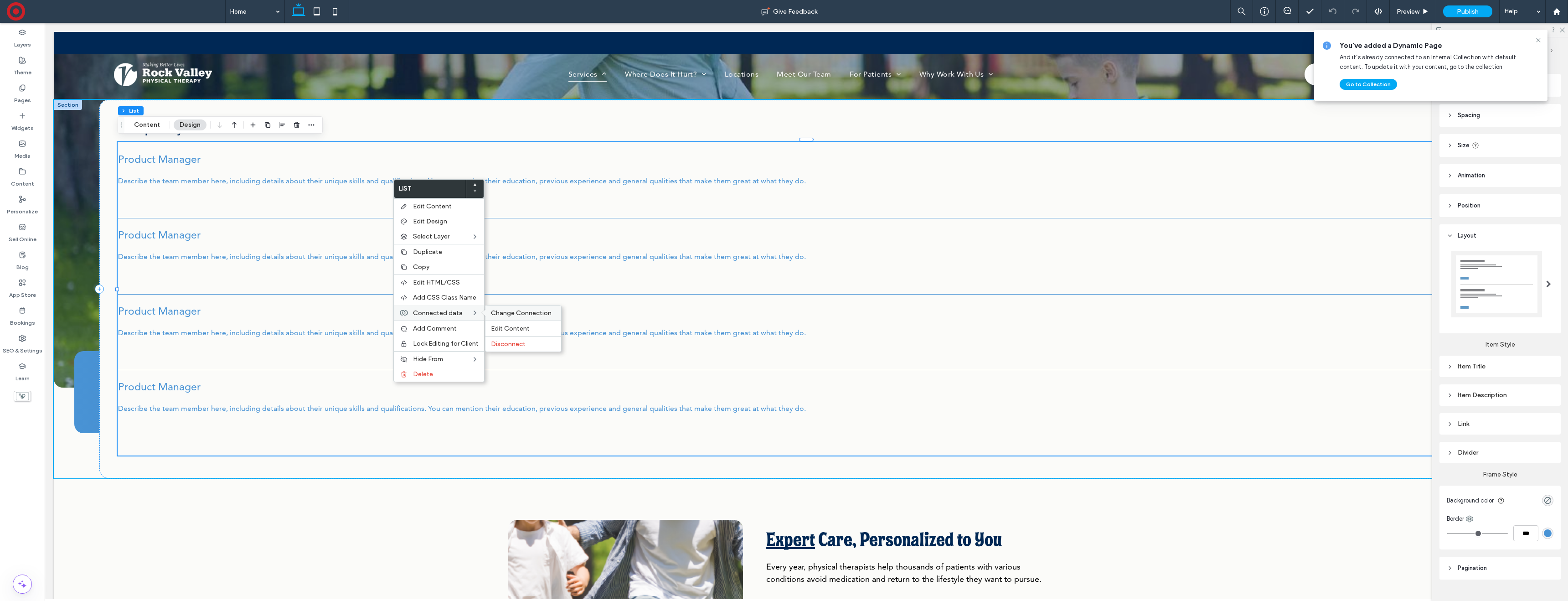
click at [505, 312] on span "Change Connection" at bounding box center [521, 313] width 61 height 8
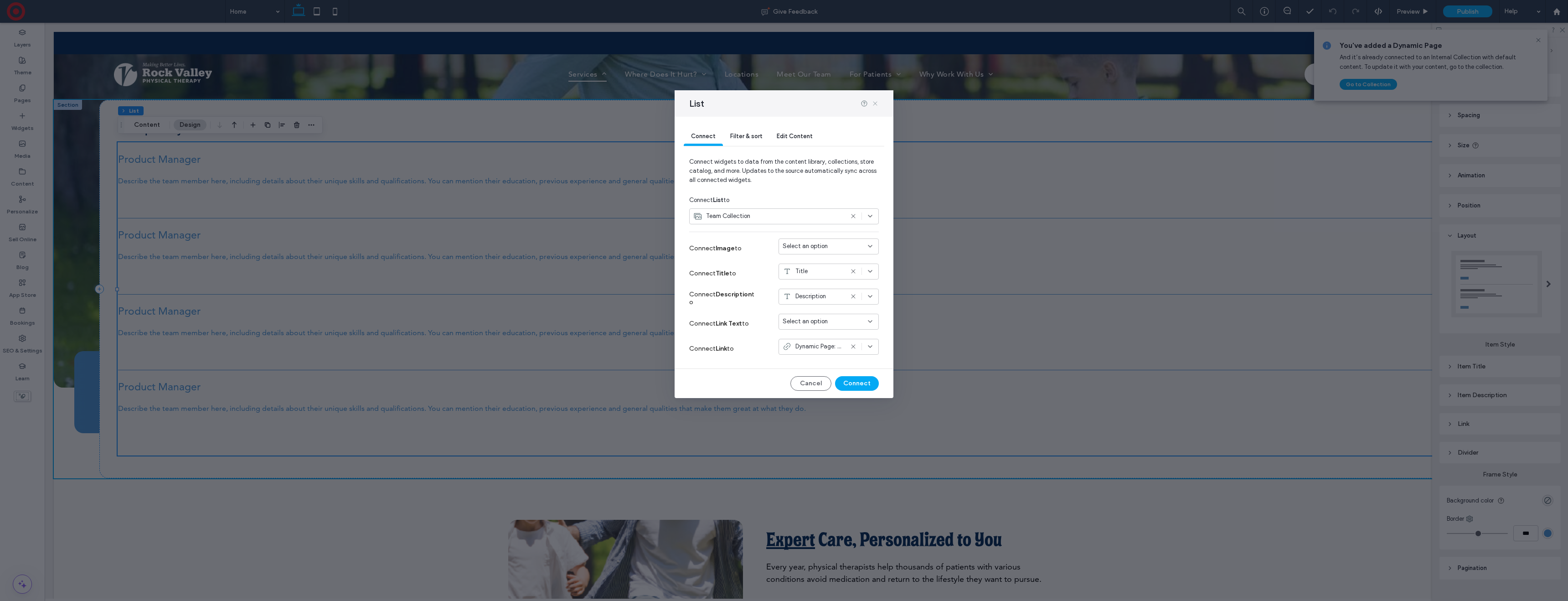
click at [874, 103] on icon at bounding box center [875, 104] width 7 height 7
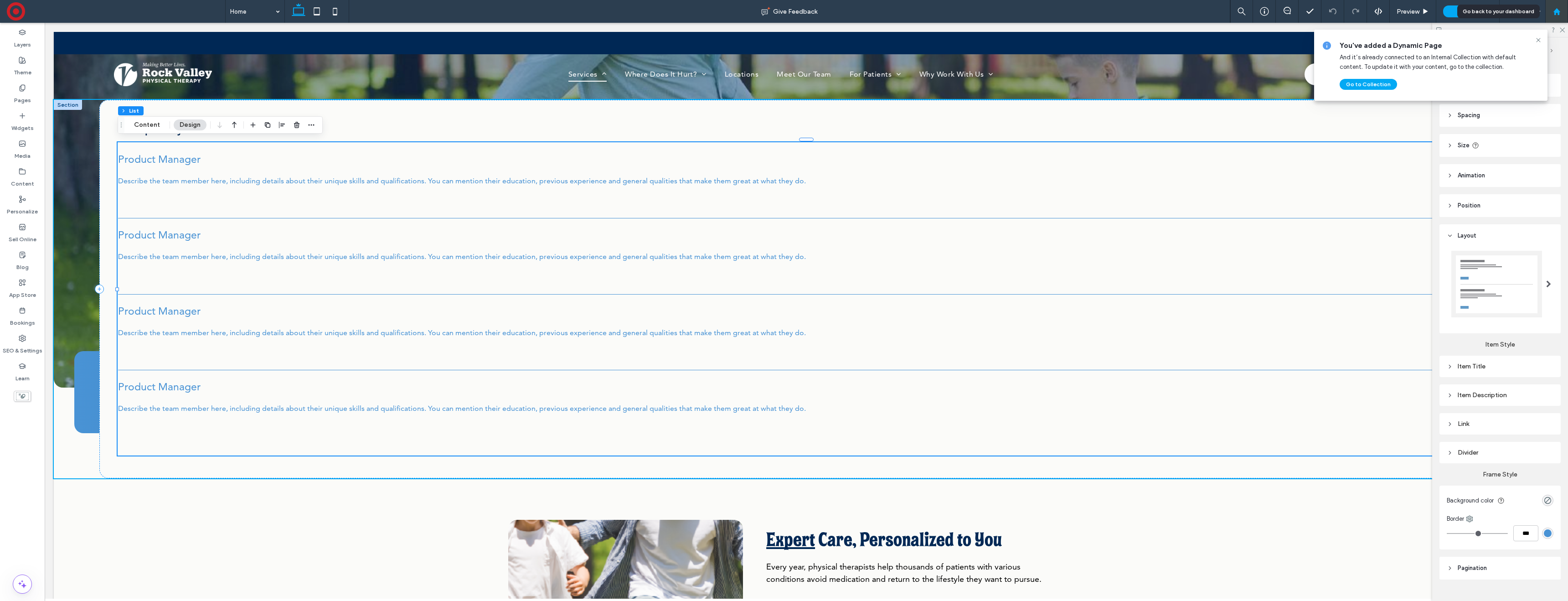
click at [1558, 9] on icon at bounding box center [1556, 12] width 8 height 8
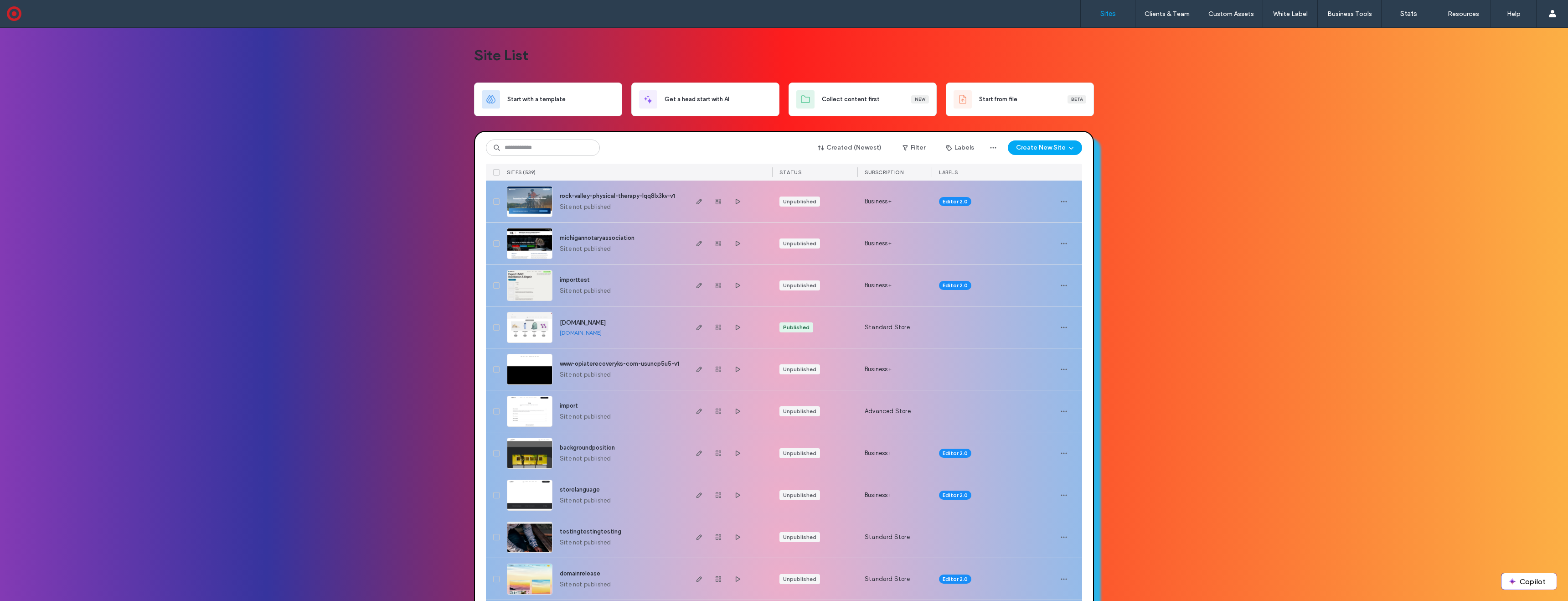
drag, startPoint x: 1280, startPoint y: 105, endPoint x: 1248, endPoint y: 110, distance: 32.4
click at [530, 326] on img at bounding box center [529, 343] width 44 height 62
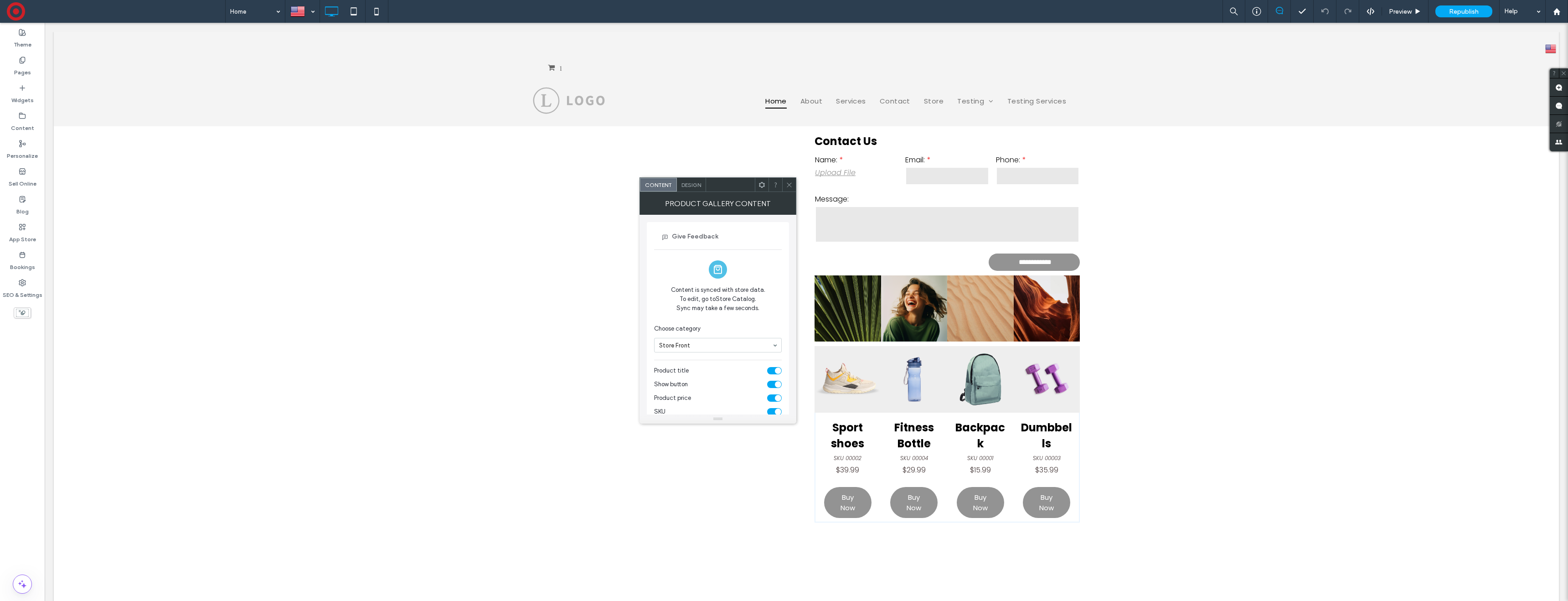
click at [790, 185] on icon at bounding box center [789, 185] width 7 height 7
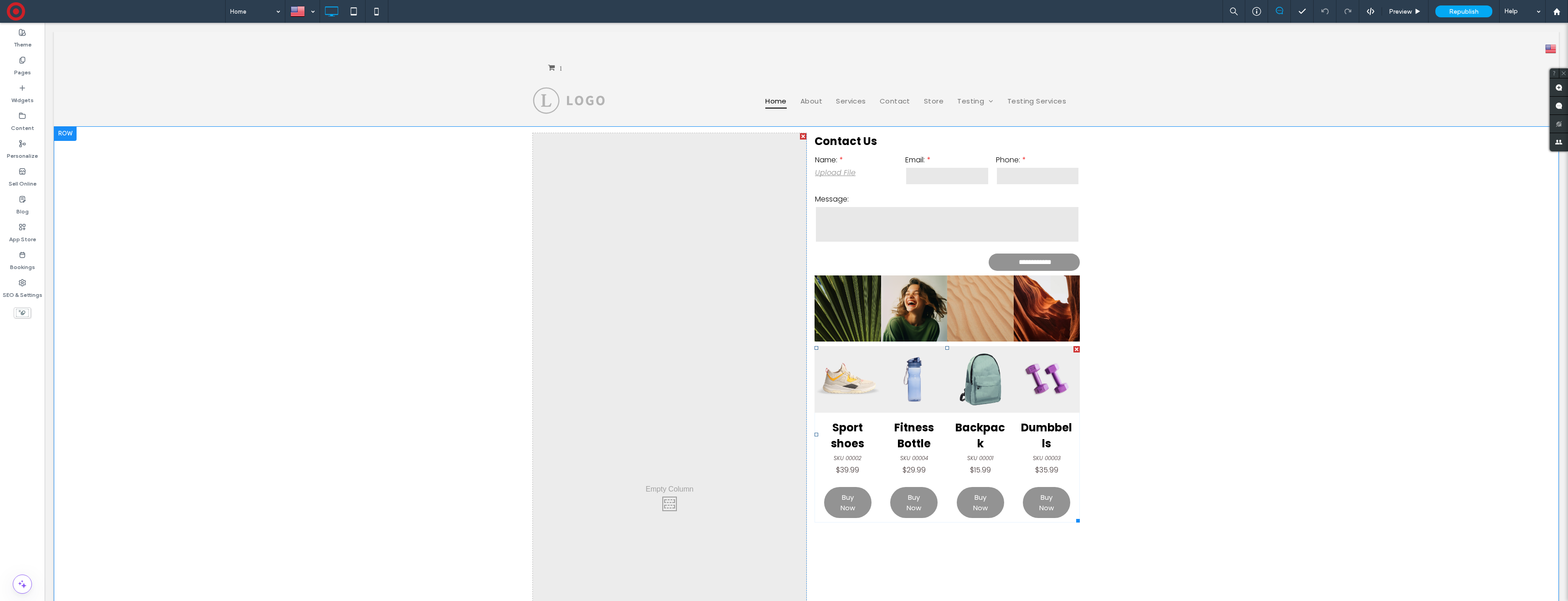
click at [1077, 352] on div at bounding box center [1077, 349] width 6 height 6
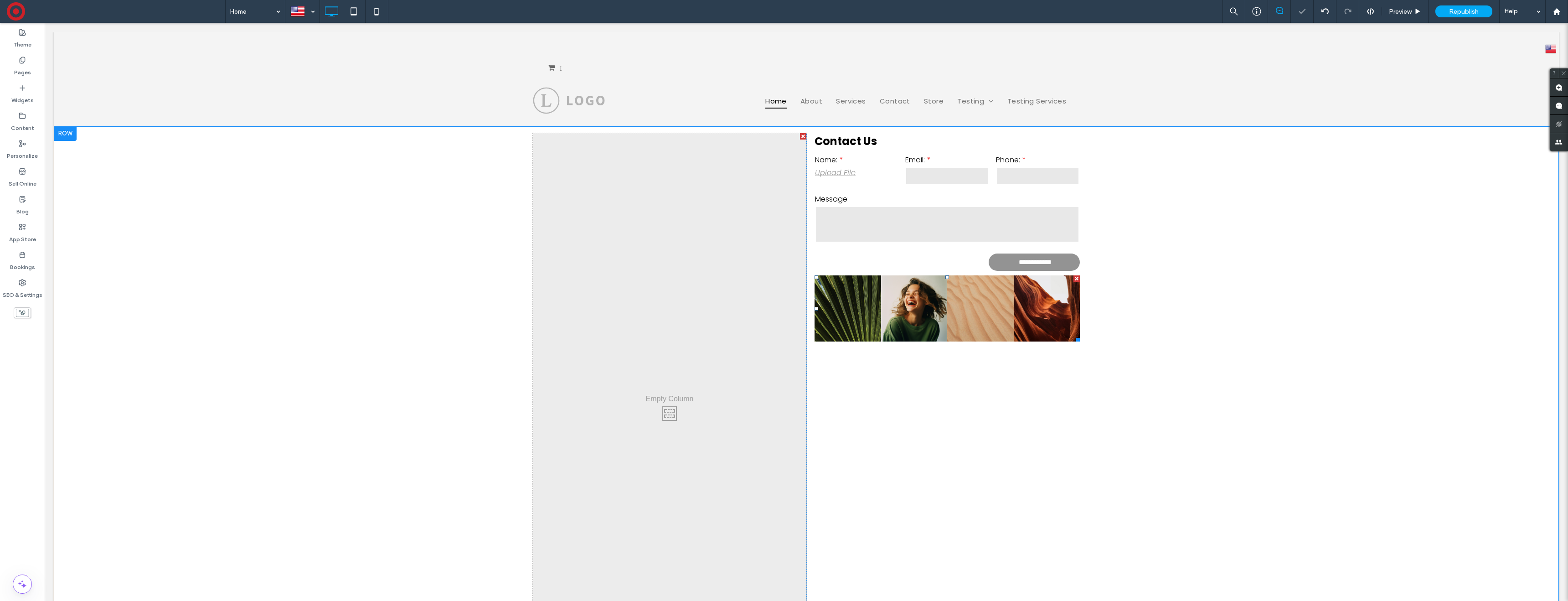
click at [1076, 281] on div at bounding box center [1077, 278] width 6 height 6
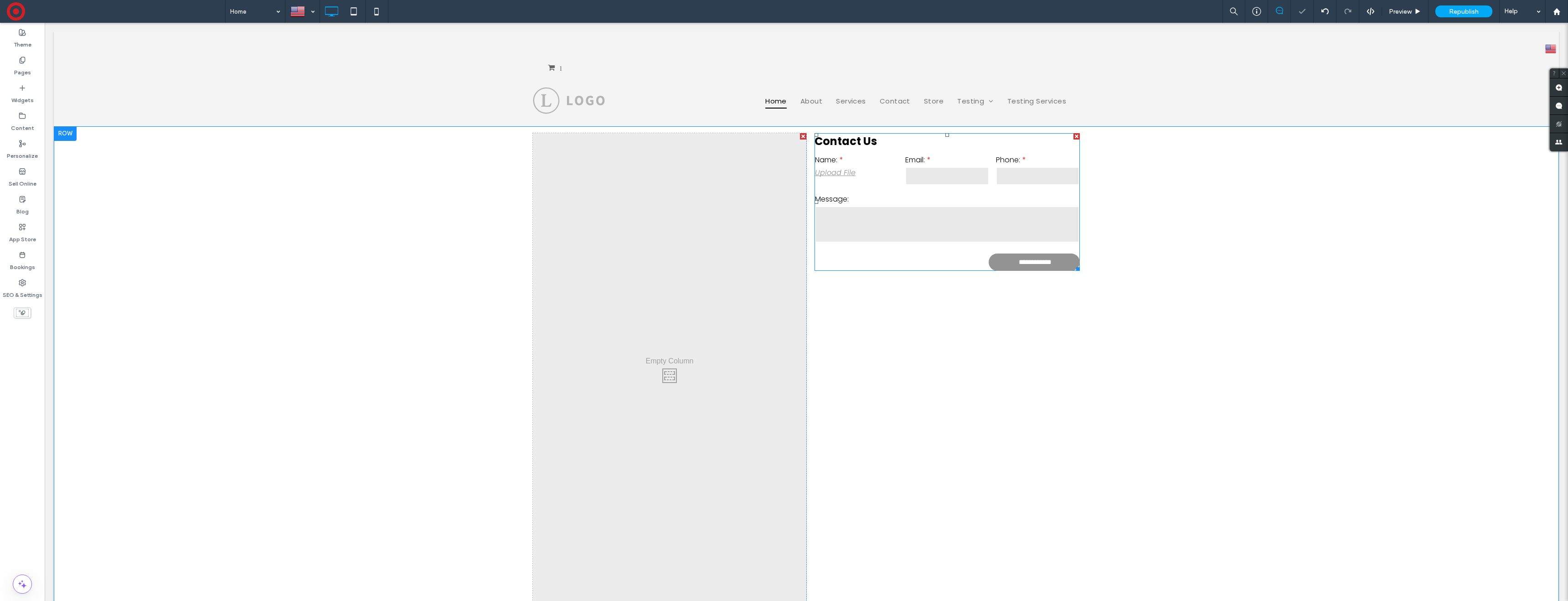
click at [1079, 134] on div at bounding box center [1077, 136] width 6 height 6
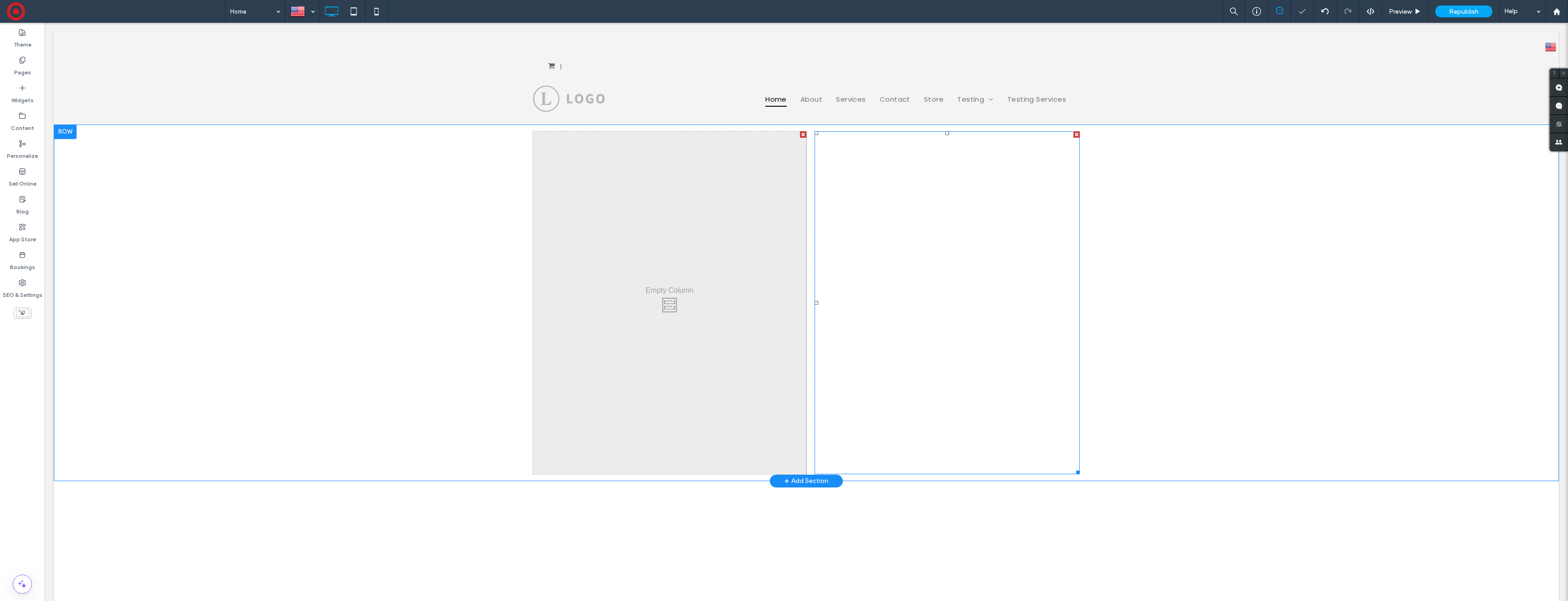
click at [852, 234] on div at bounding box center [947, 303] width 265 height 343
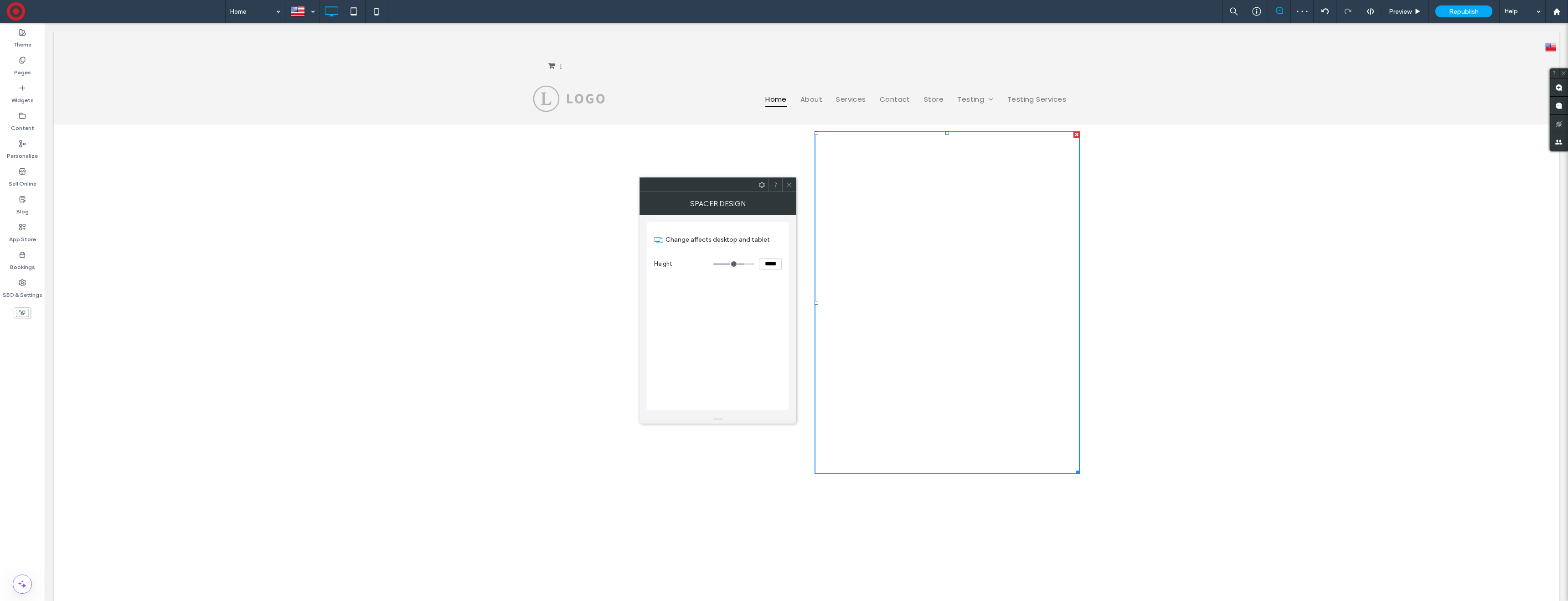
click at [788, 183] on icon at bounding box center [789, 185] width 7 height 7
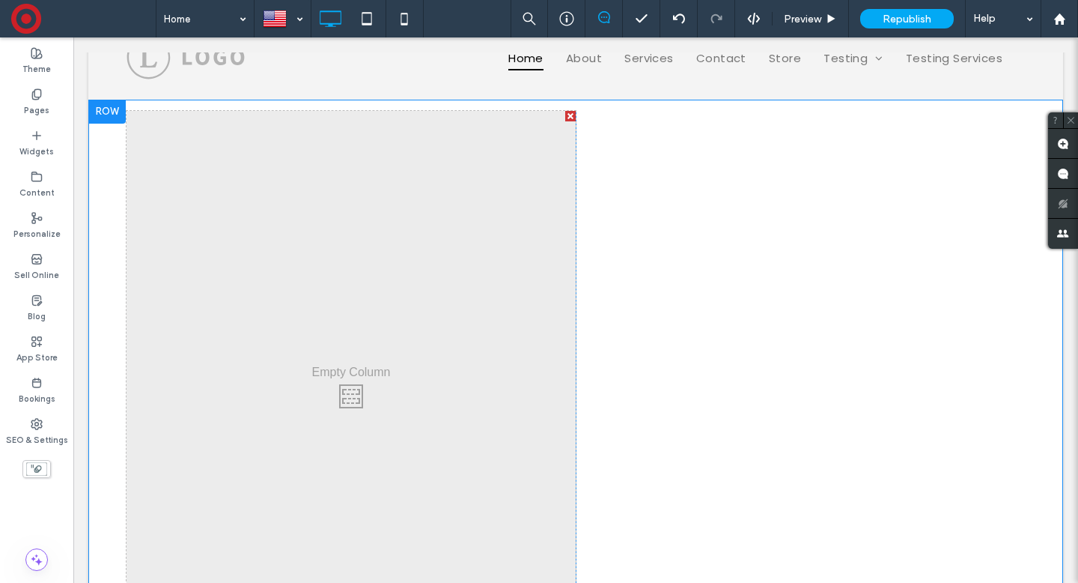
scroll to position [109, 0]
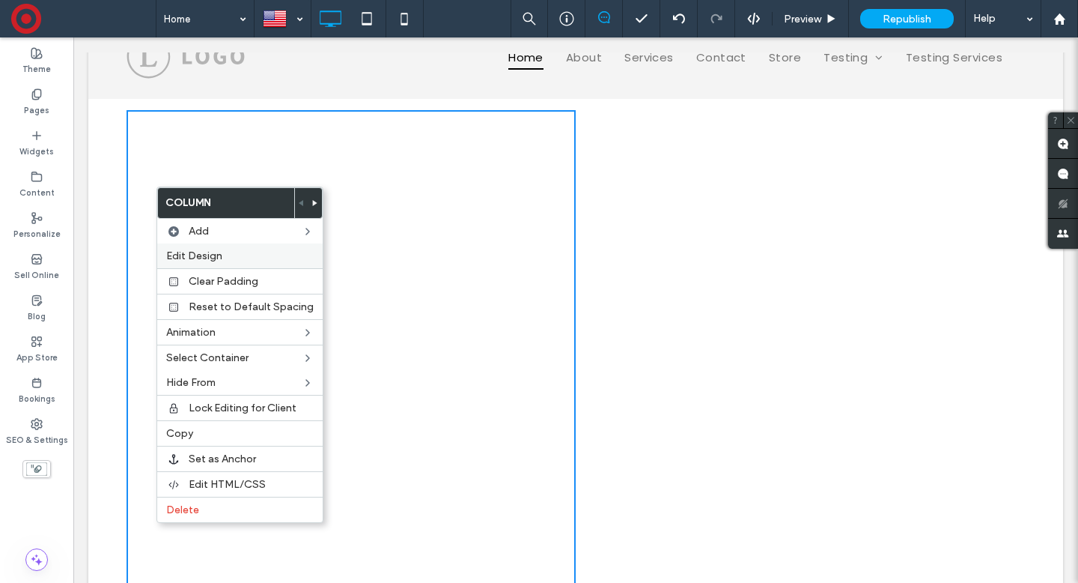
click at [210, 258] on span "Edit Design" at bounding box center [194, 255] width 56 height 13
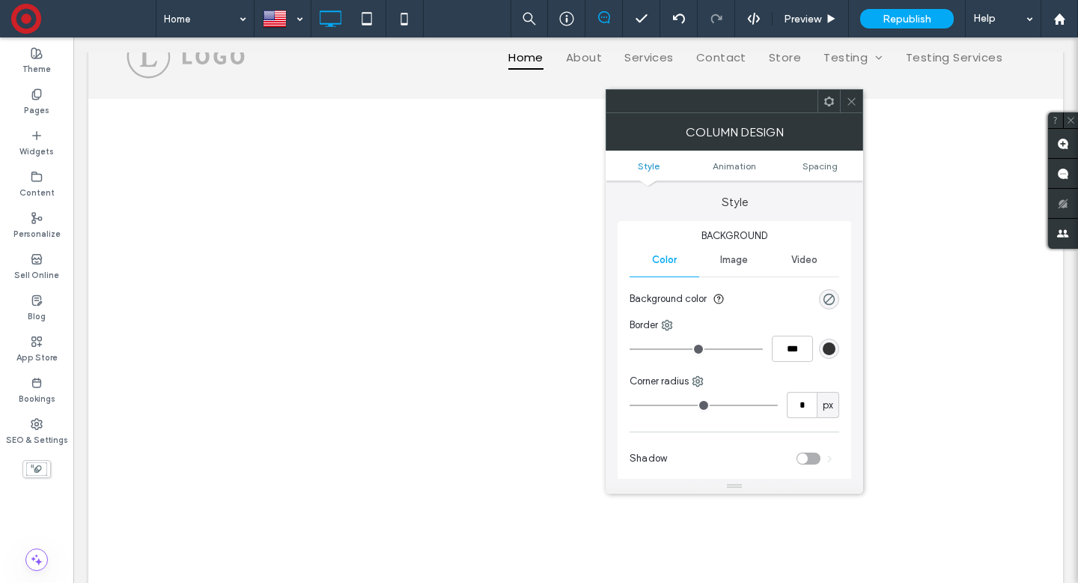
click at [734, 258] on span "Image" at bounding box center [734, 260] width 28 height 12
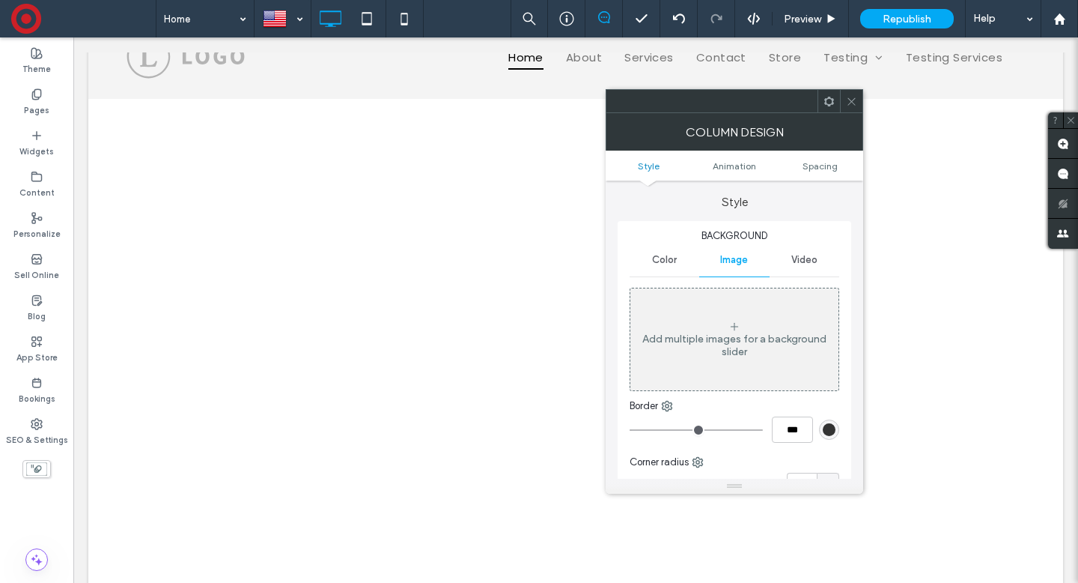
click at [730, 324] on icon at bounding box center [735, 327] width 12 height 12
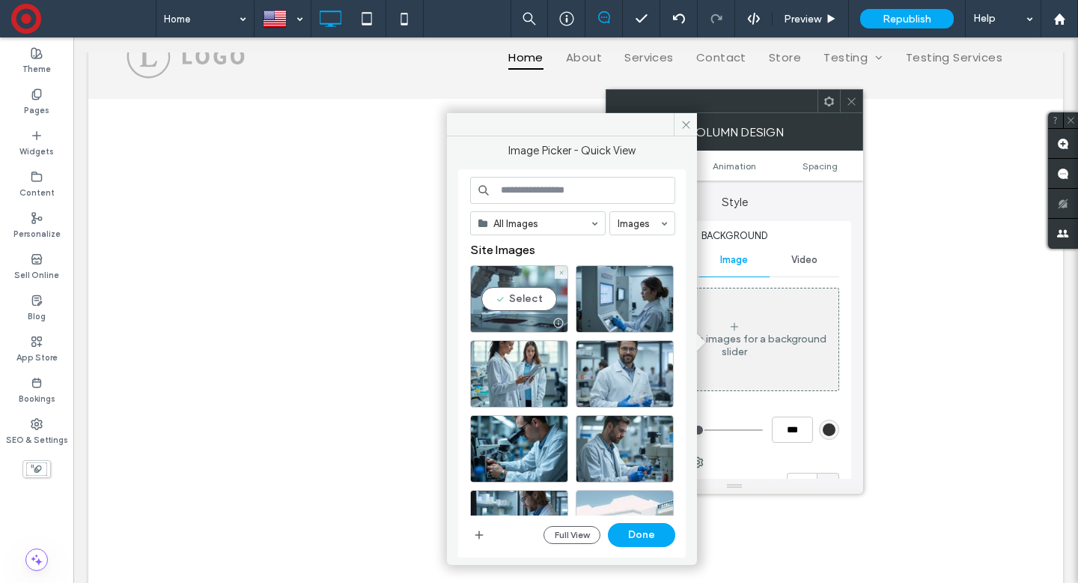
click at [507, 290] on div "Select" at bounding box center [519, 298] width 98 height 67
click at [643, 528] on button "Done" at bounding box center [641, 535] width 67 height 24
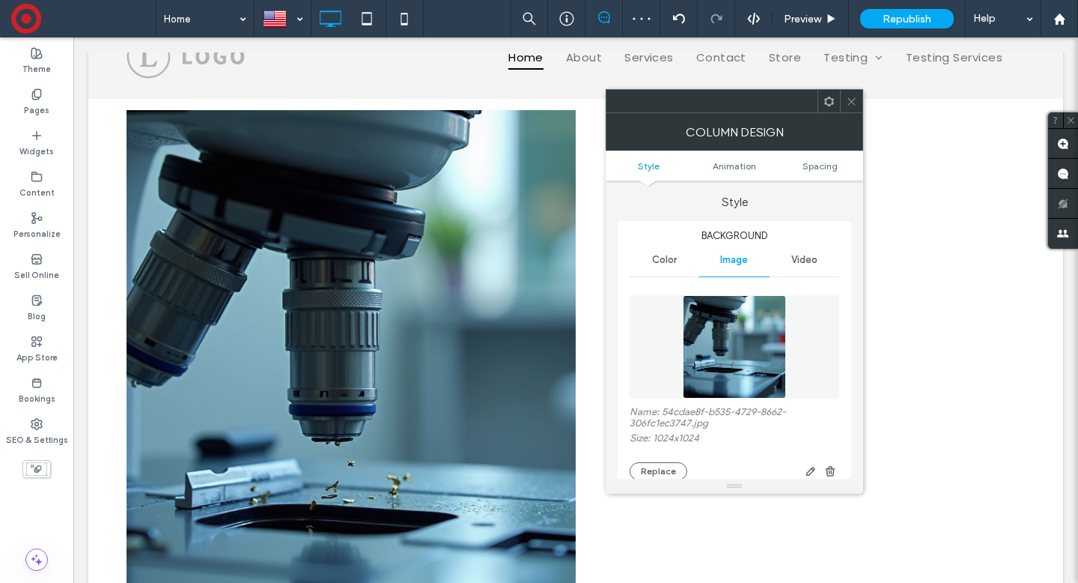
click at [851, 103] on icon at bounding box center [851, 101] width 11 height 11
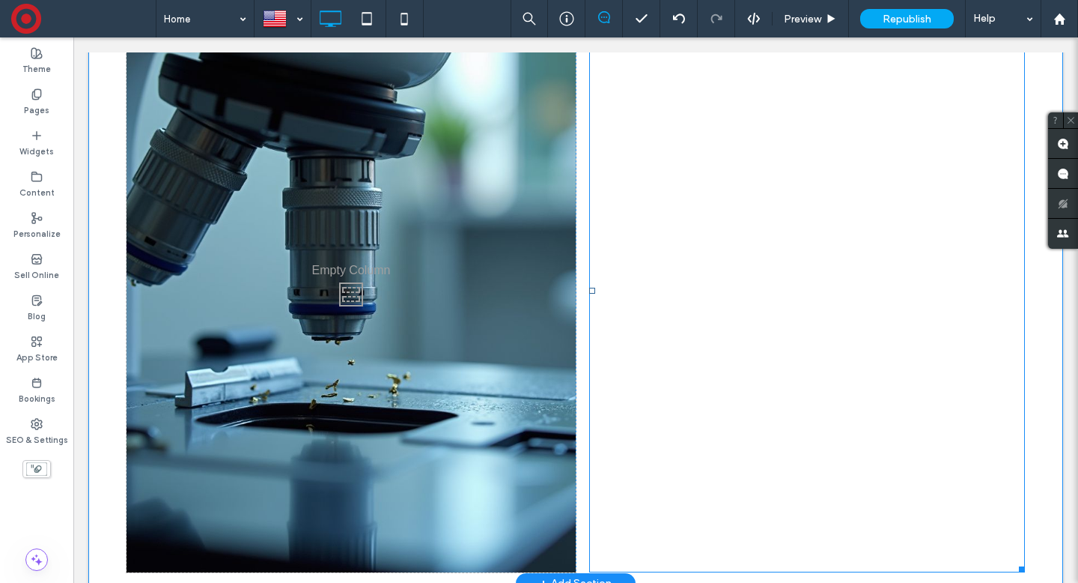
scroll to position [208, 0]
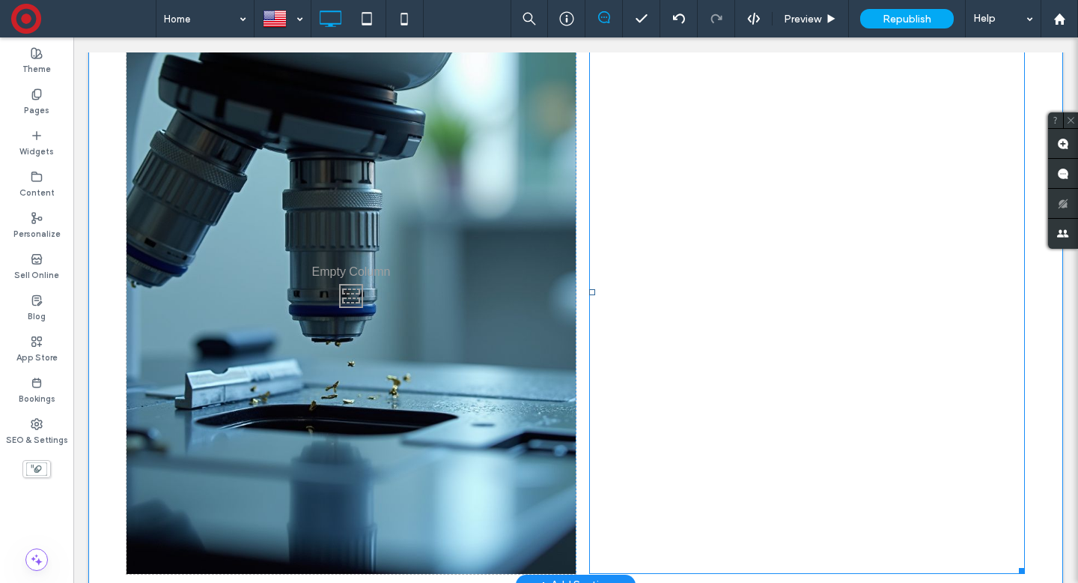
click at [818, 270] on div at bounding box center [807, 291] width 436 height 563
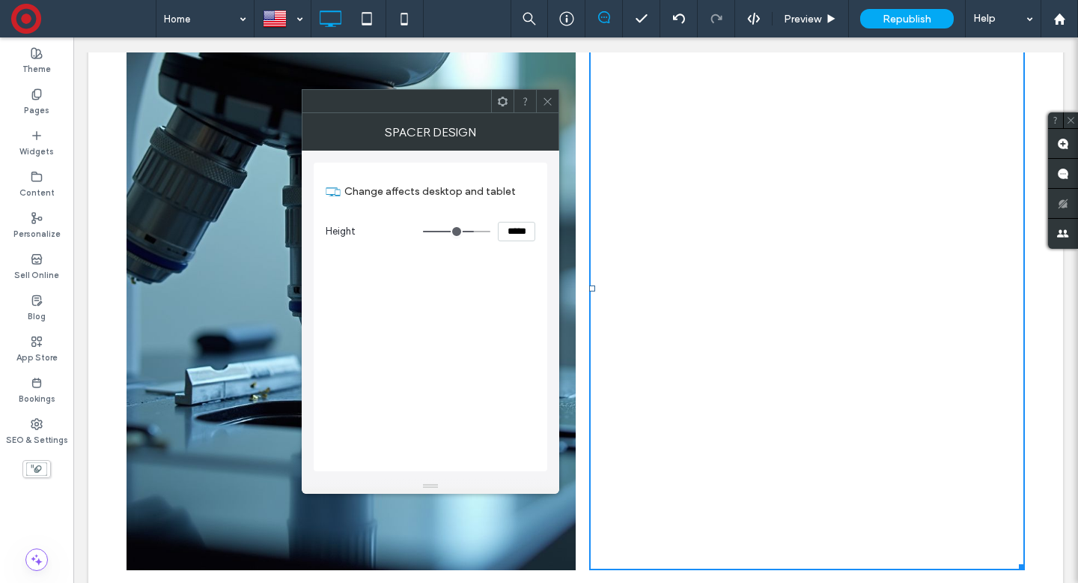
scroll to position [210, 0]
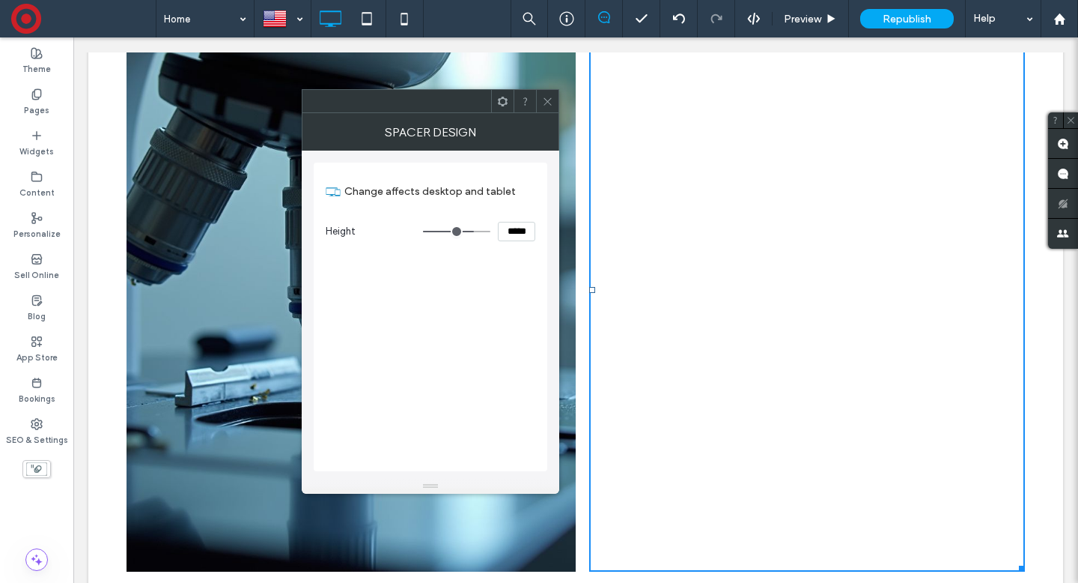
click at [549, 103] on use at bounding box center [547, 100] width 7 height 7
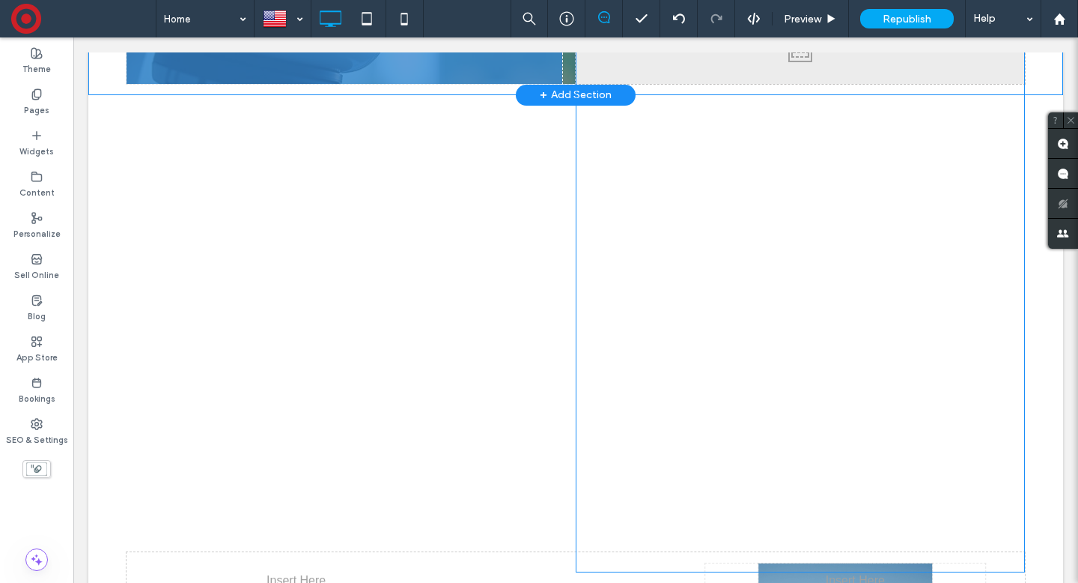
drag, startPoint x: 735, startPoint y: 250, endPoint x: 357, endPoint y: 69, distance: 418.7
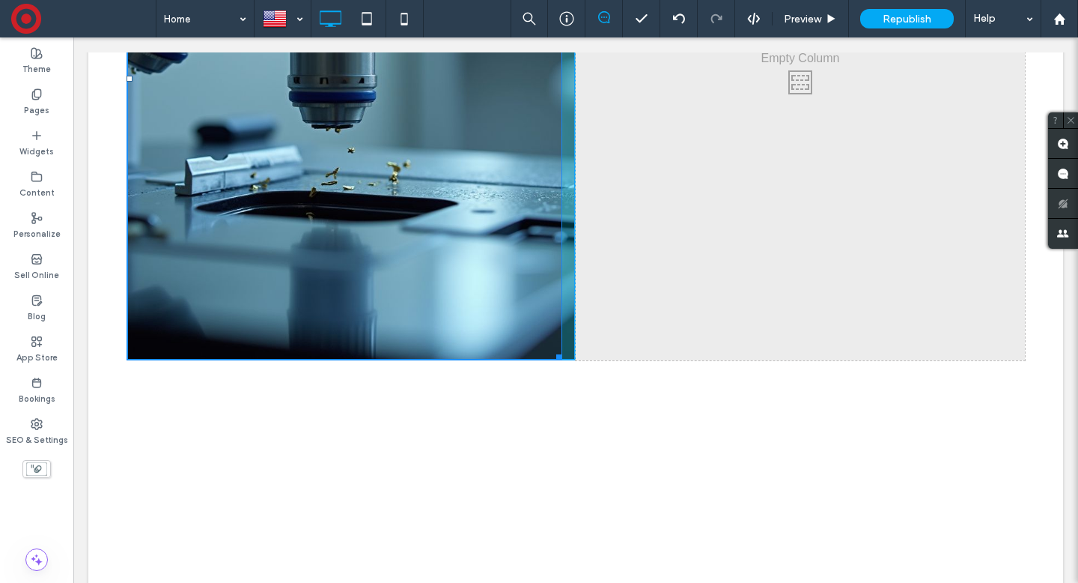
scroll to position [467, 0]
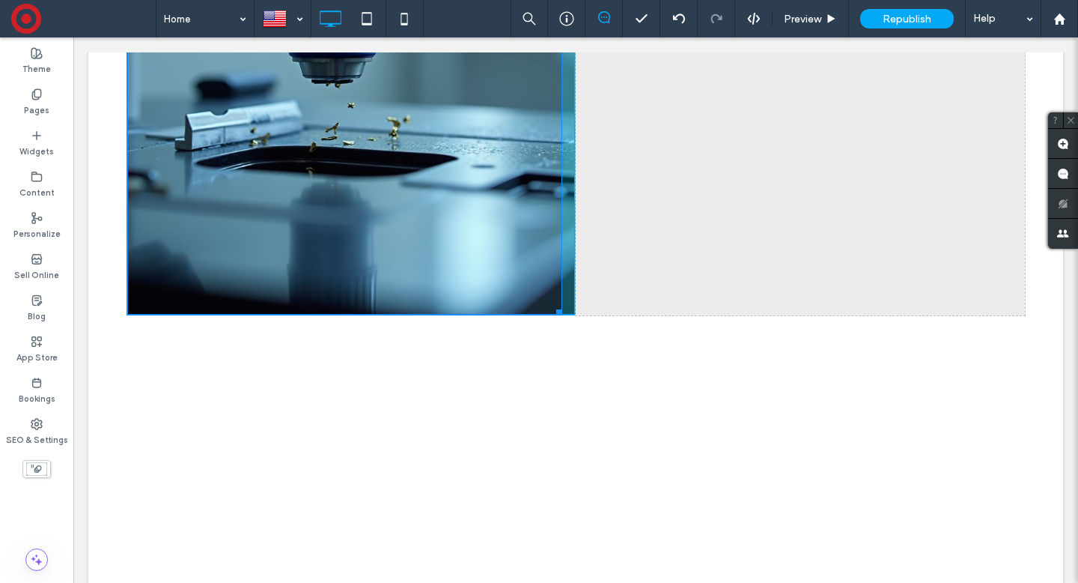
drag, startPoint x: 559, startPoint y: 562, endPoint x: 508, endPoint y: 178, distance: 386.8
click at [551, 304] on div at bounding box center [556, 309] width 11 height 11
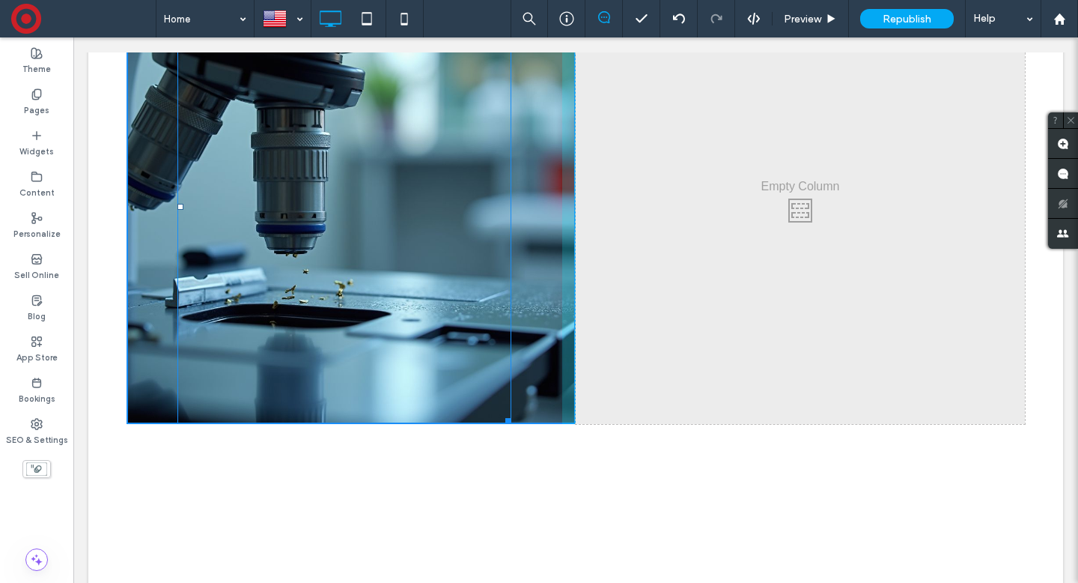
scroll to position [274, 0]
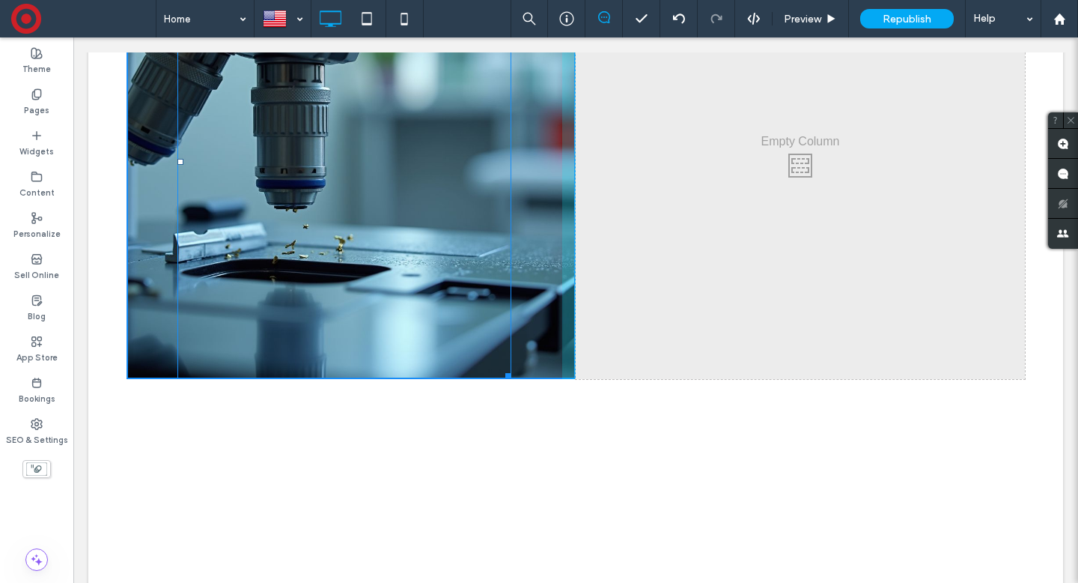
drag, startPoint x: 510, startPoint y: 421, endPoint x: 455, endPoint y: 392, distance: 62.0
click at [500, 379] on div at bounding box center [505, 373] width 11 height 11
